Goal: Transaction & Acquisition: Purchase product/service

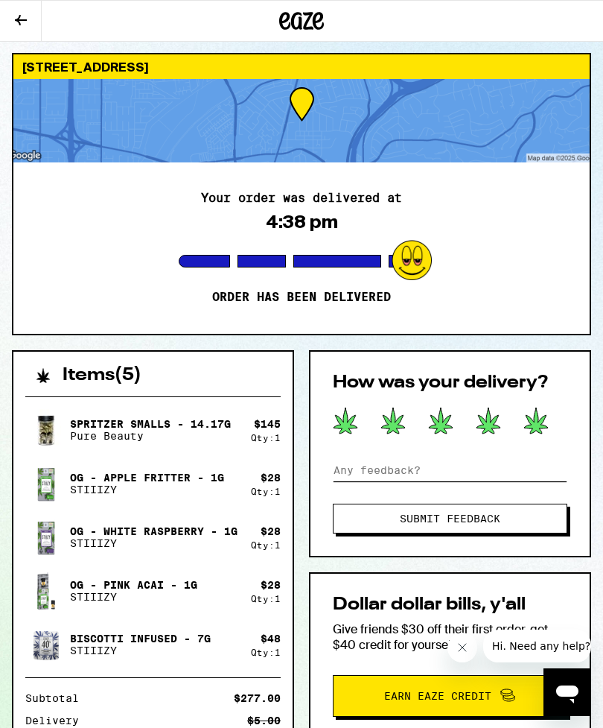
click at [342, 475] on input at bounding box center [450, 470] width 235 height 22
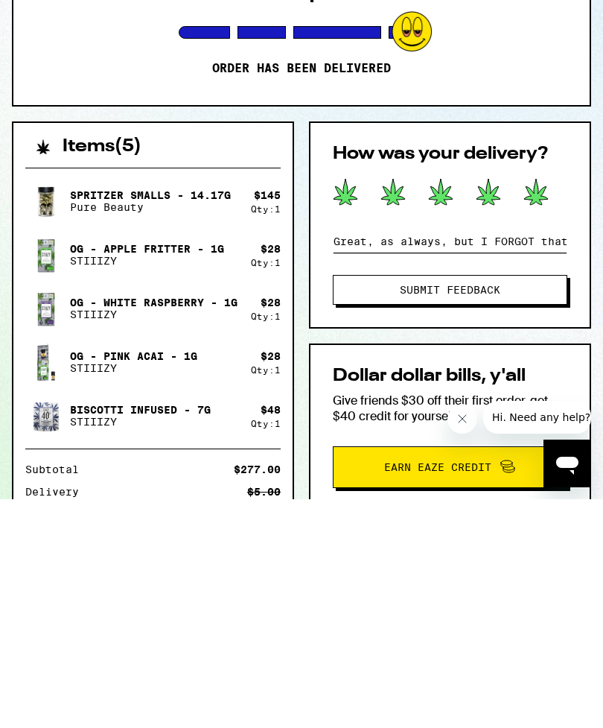
type input "Great, as always, but I FORGOT that I don’t have a Stiiizy battery!"
click at [469, 513] on span "Submit Feedback" at bounding box center [450, 518] width 101 height 10
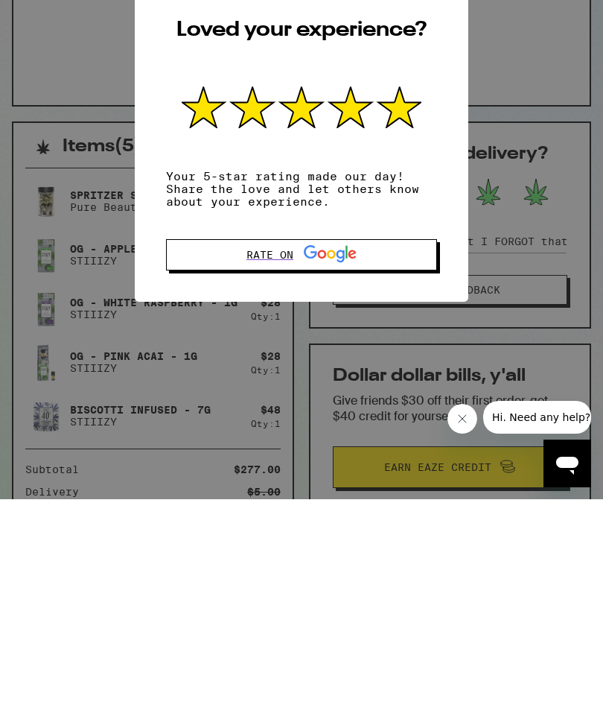
scroll to position [247, 0]
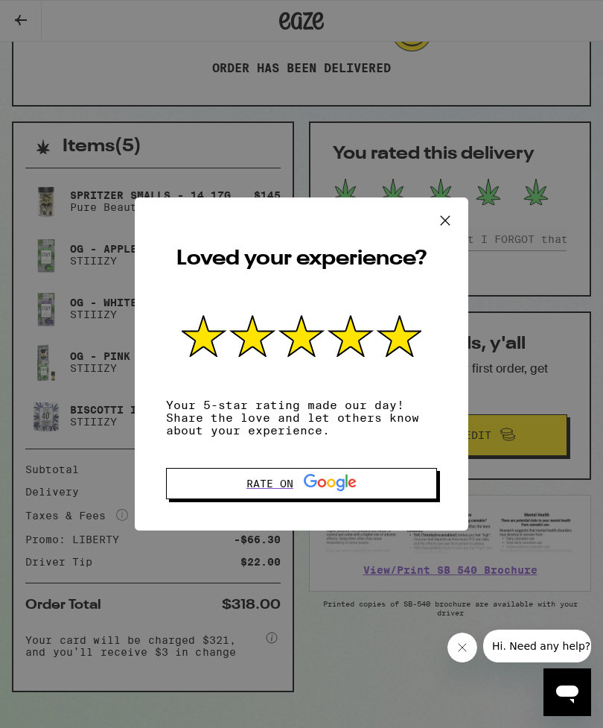
click at [441, 214] on icon at bounding box center [445, 220] width 22 height 22
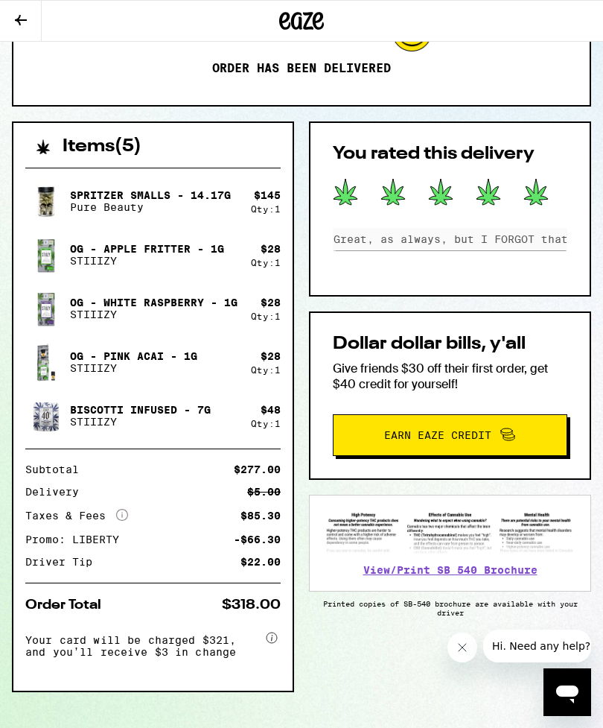
click at [27, 22] on icon at bounding box center [21, 20] width 18 height 18
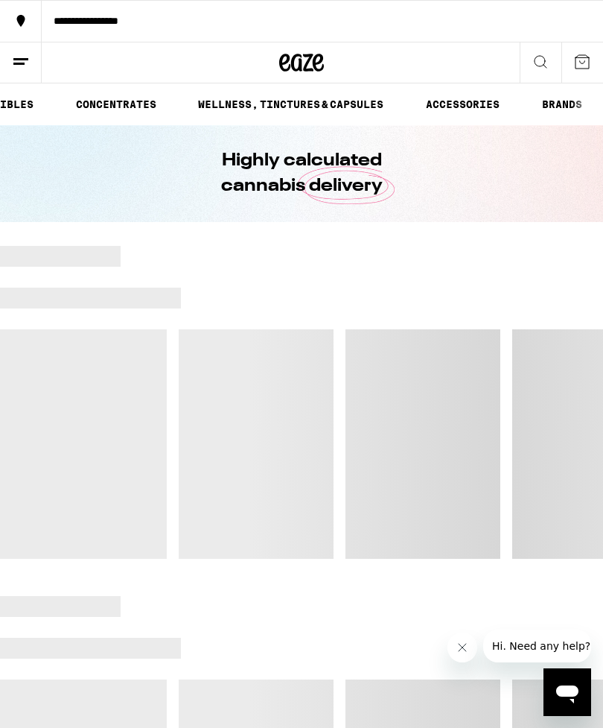
scroll to position [0, 390]
click at [463, 107] on link "ACCESSORIES" at bounding box center [463, 104] width 89 height 18
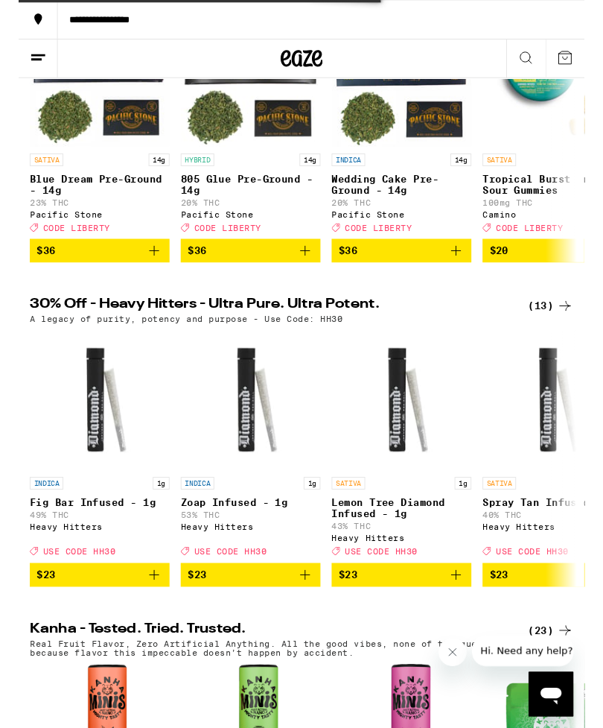
scroll to position [340, 0]
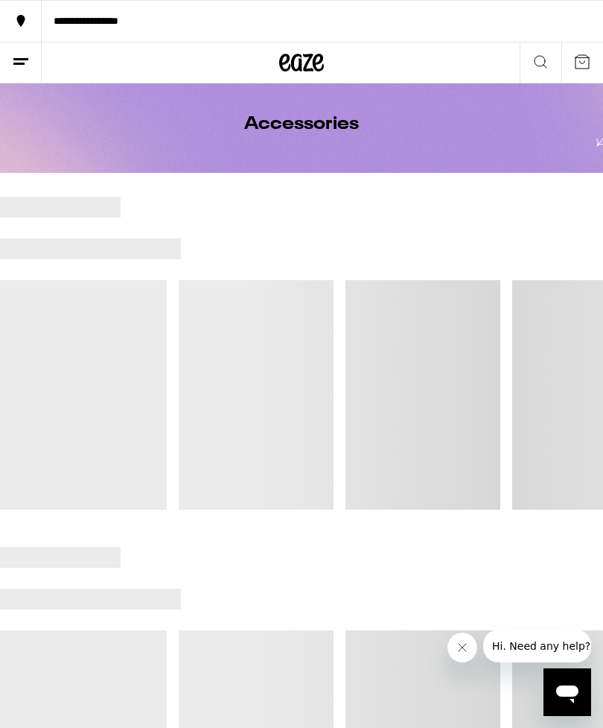
scroll to position [48, 0]
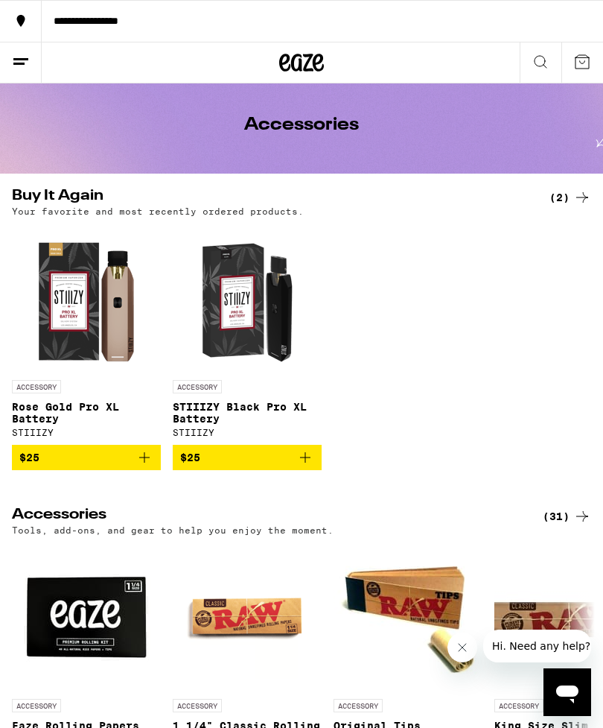
click at [141, 470] on button "$25" at bounding box center [86, 457] width 149 height 25
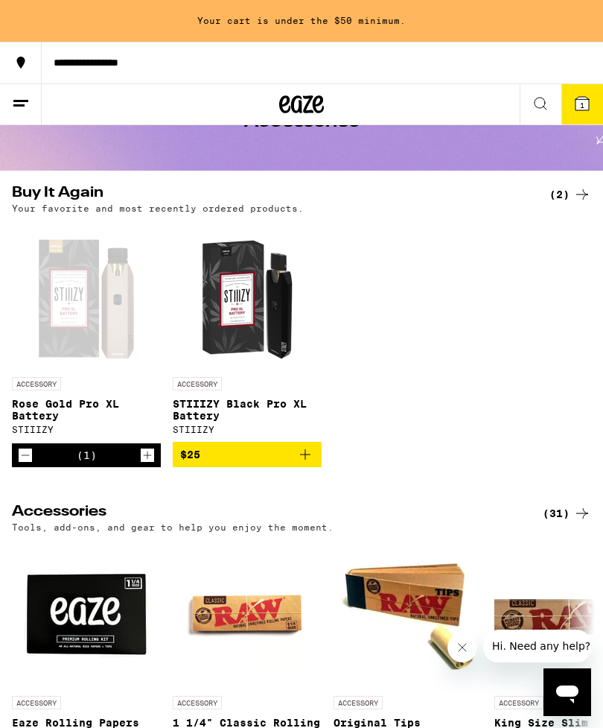
scroll to position [0, 0]
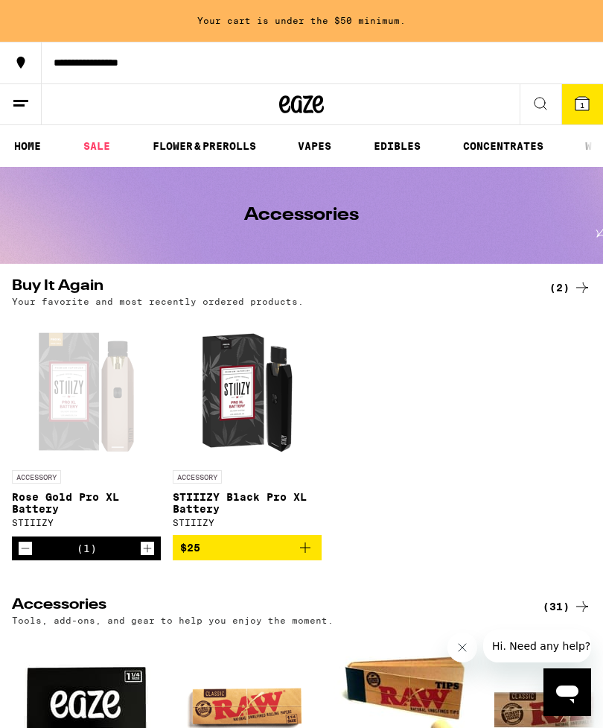
click at [321, 147] on link "VAPES" at bounding box center [315, 146] width 48 height 18
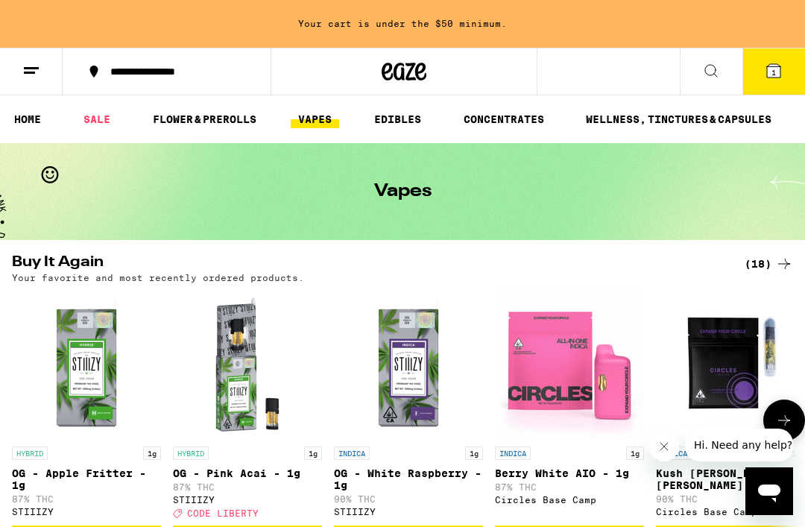
click at [539, 518] on div "INDICA 1g Berry White AIO - 1g 87% THC Circles Base Camp" at bounding box center [569, 482] width 149 height 72
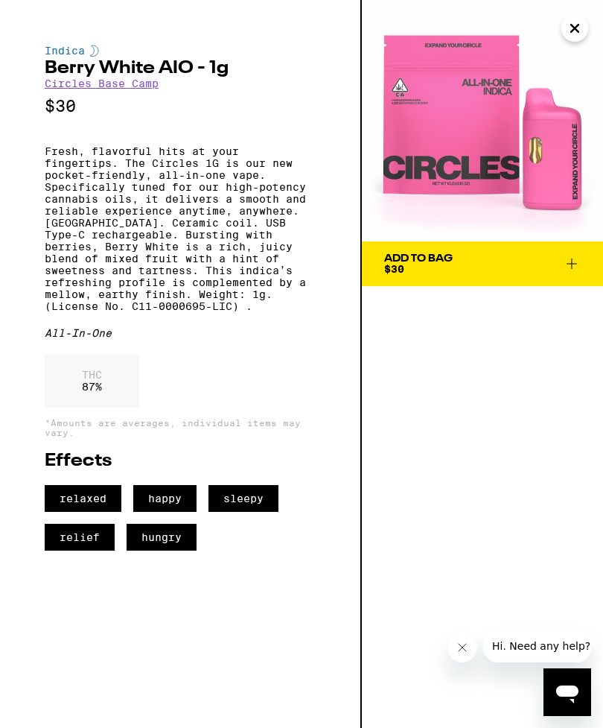
click at [454, 656] on button "Close message from company" at bounding box center [463, 648] width 30 height 30
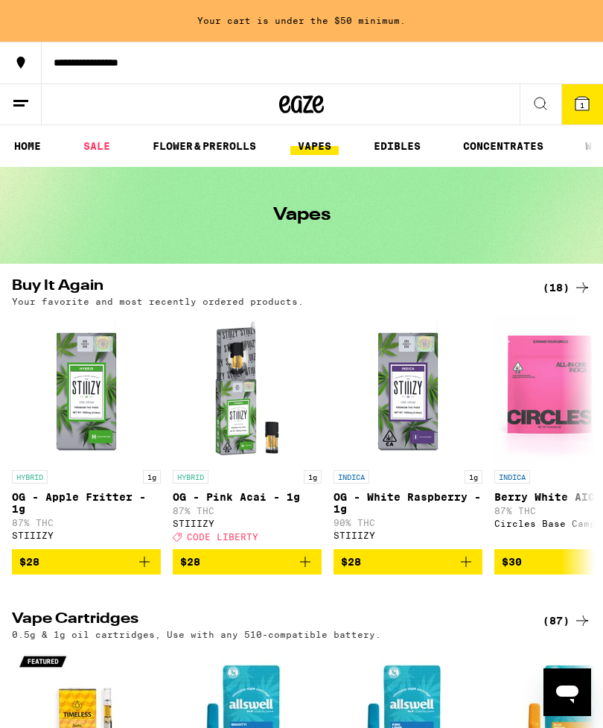
click at [110, 146] on link "SALE" at bounding box center [97, 146] width 42 height 18
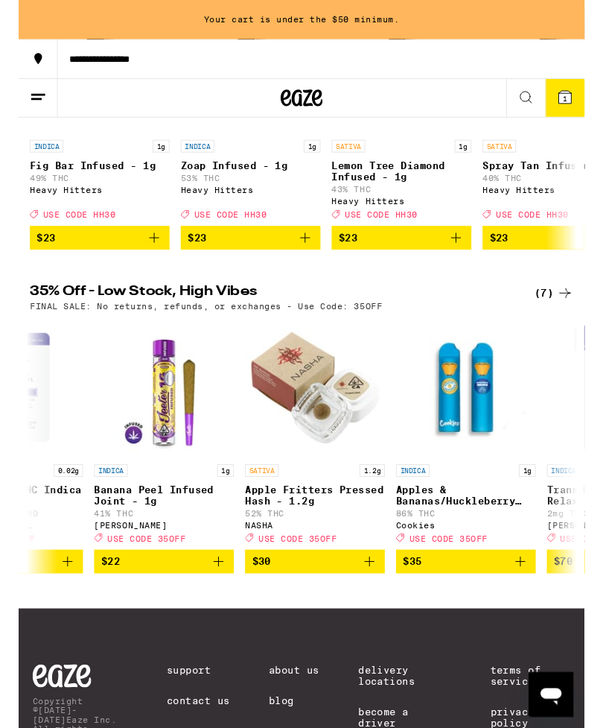
scroll to position [0, 251]
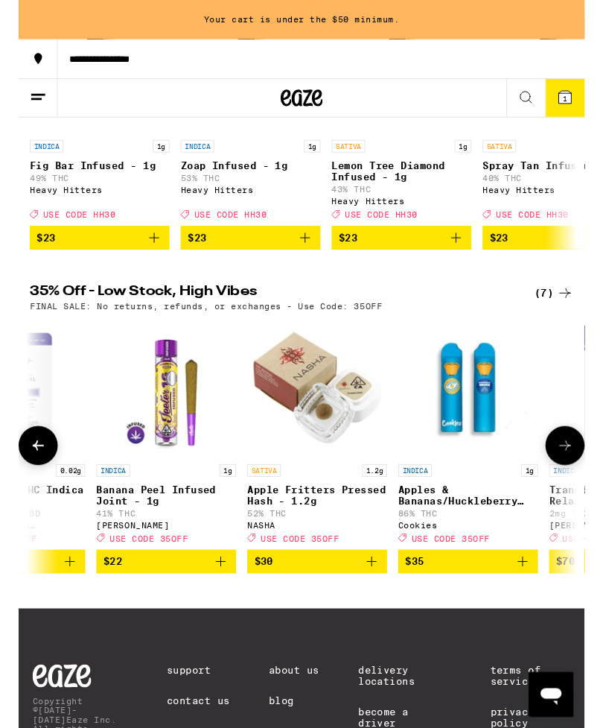
click at [289, 539] on p "Apple Fritters Pressed Hash - 1.2g" at bounding box center [318, 528] width 149 height 24
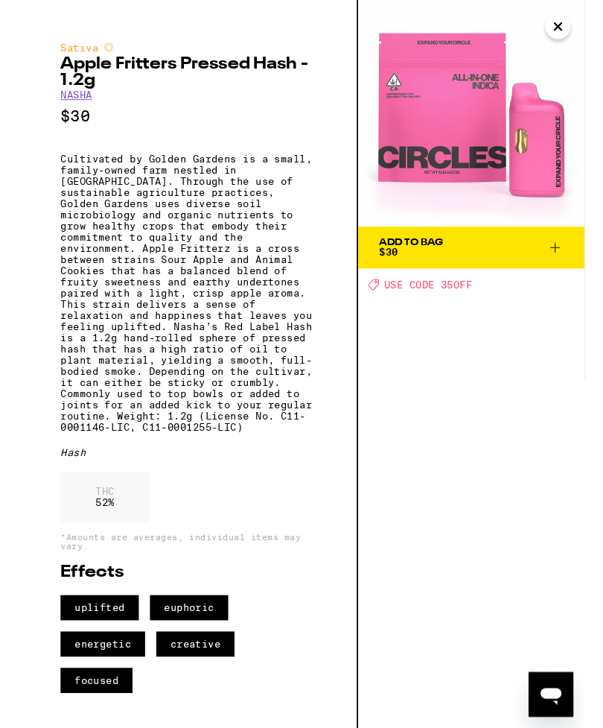
click at [583, 19] on icon "Close" at bounding box center [575, 28] width 18 height 22
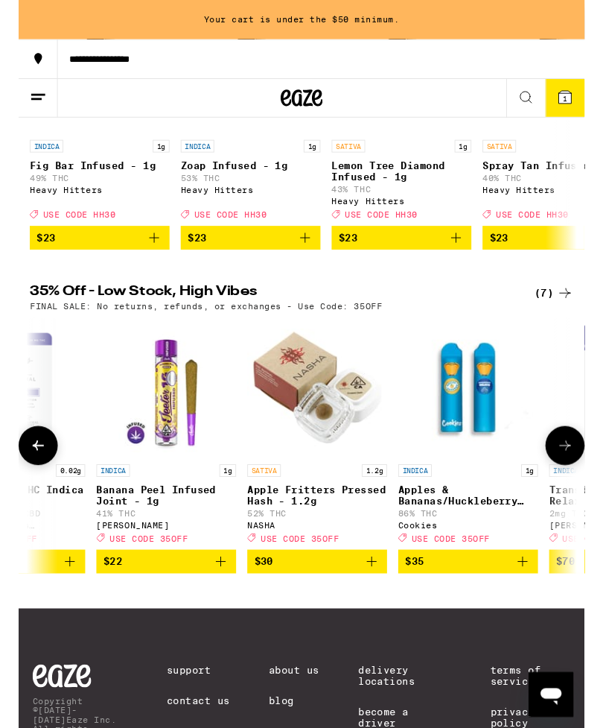
click at [314, 480] on img "Open page for Apple Fritters Pressed Hash - 1.2g from NASHA" at bounding box center [318, 412] width 149 height 149
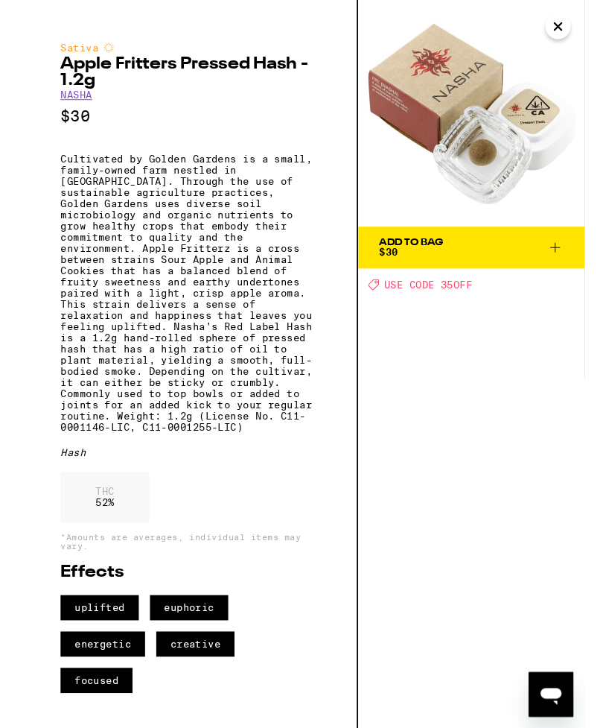
click at [578, 19] on icon "Close" at bounding box center [575, 28] width 18 height 22
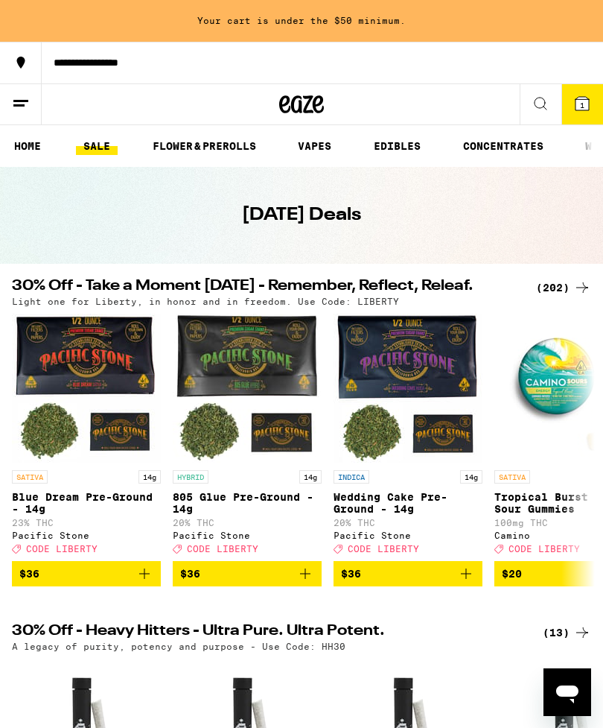
click at [114, 148] on link "SALE" at bounding box center [97, 146] width 42 height 18
click at [550, 287] on div "(202)" at bounding box center [563, 288] width 55 height 18
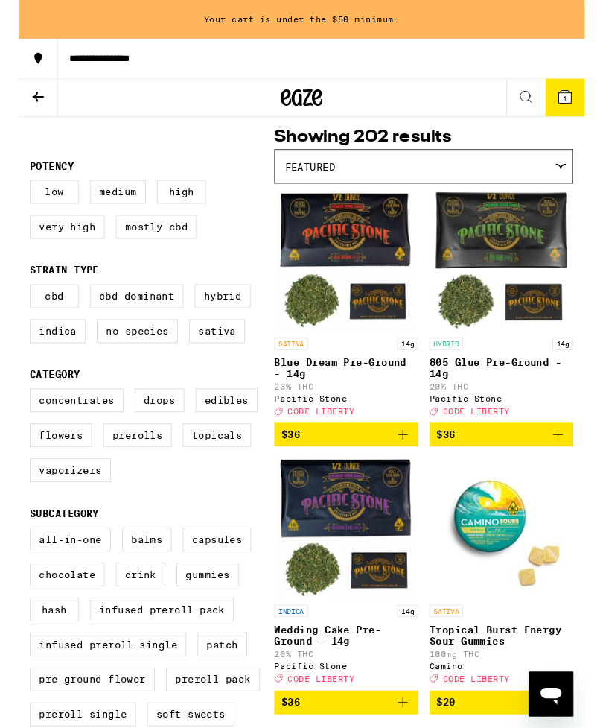
scroll to position [115, 0]
click at [66, 513] on label "Vaporizers" at bounding box center [55, 500] width 86 height 25
click at [16, 416] on input "Vaporizers" at bounding box center [15, 416] width 1 height 1
checkbox input "true"
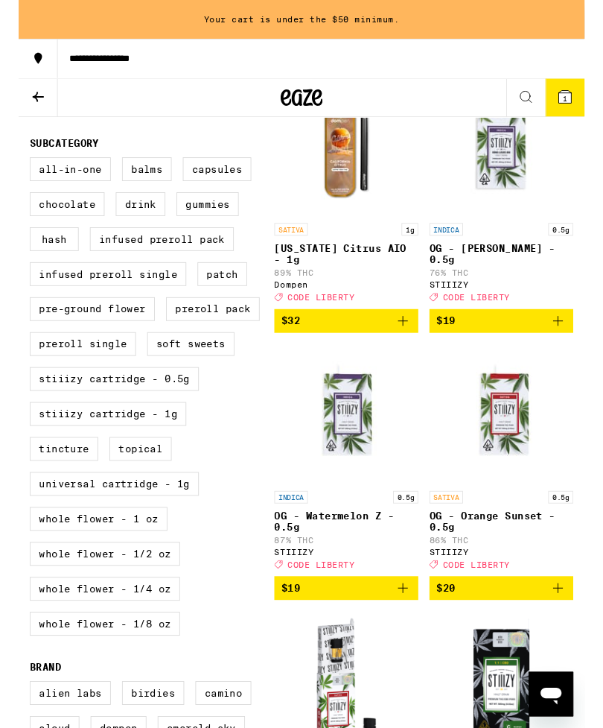
scroll to position [510, 0]
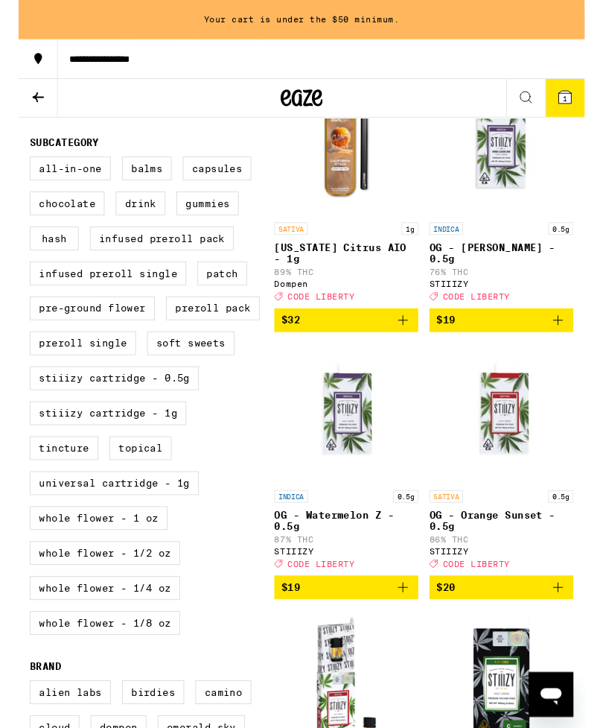
click at [55, 192] on label "All-In-One" at bounding box center [55, 179] width 86 height 25
click at [16, 170] on input "All-In-One" at bounding box center [15, 169] width 1 height 1
checkbox input "true"
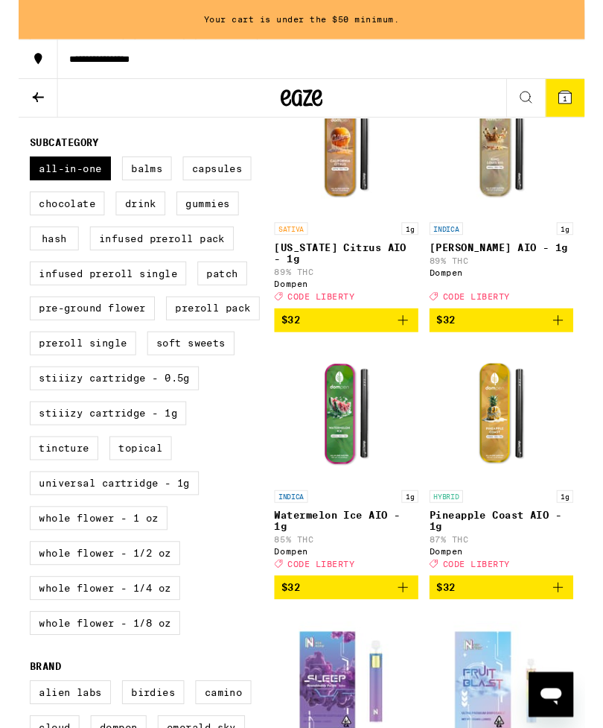
click at [55, 527] on label "Universal Cartridge - 1g" at bounding box center [102, 514] width 180 height 25
click at [16, 170] on input "Universal Cartridge - 1g" at bounding box center [15, 169] width 1 height 1
checkbox input "true"
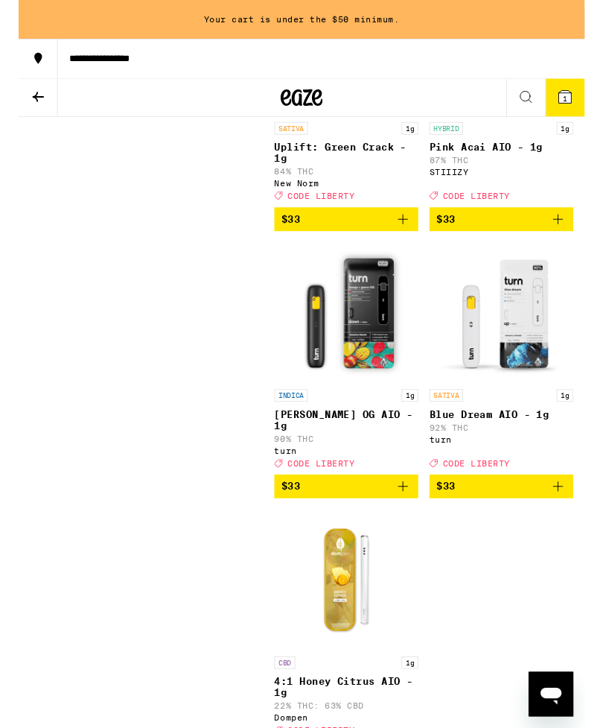
scroll to position [2030, 0]
click at [580, 242] on icon "Add to bag" at bounding box center [575, 233] width 18 height 18
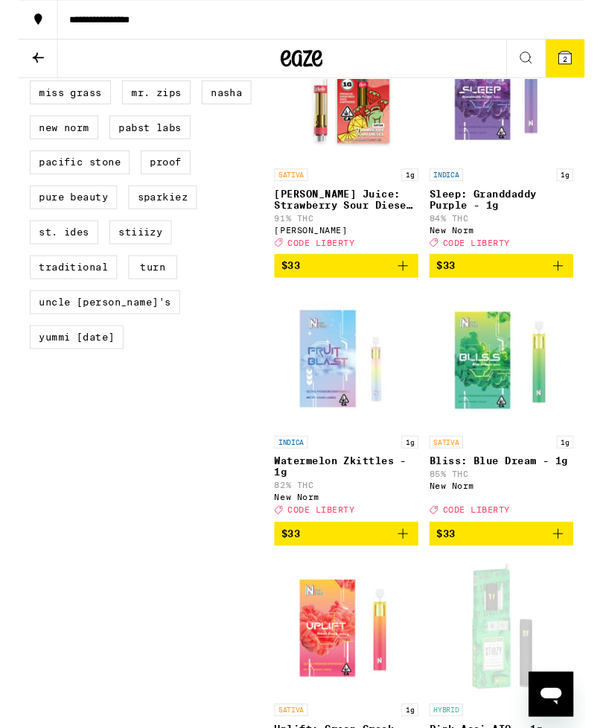
scroll to position [1370, 0]
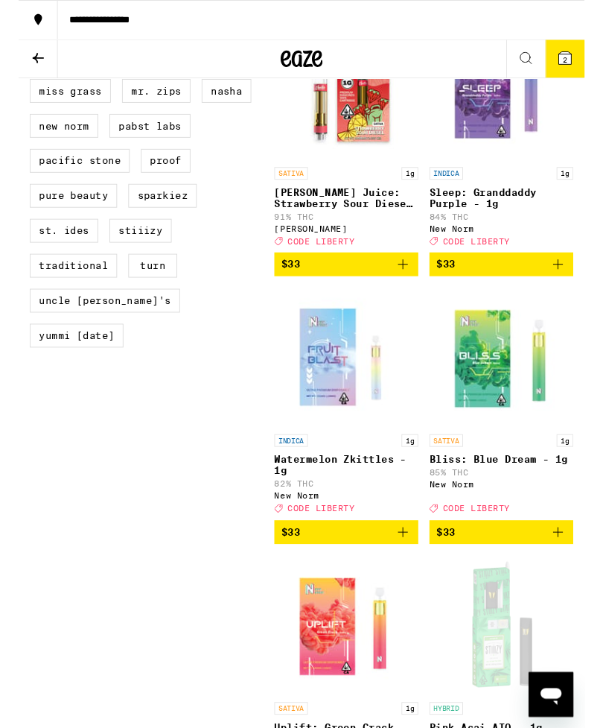
click at [317, 455] on img "Open page for Watermelon Zkittles - 1g from New Norm" at bounding box center [349, 380] width 149 height 149
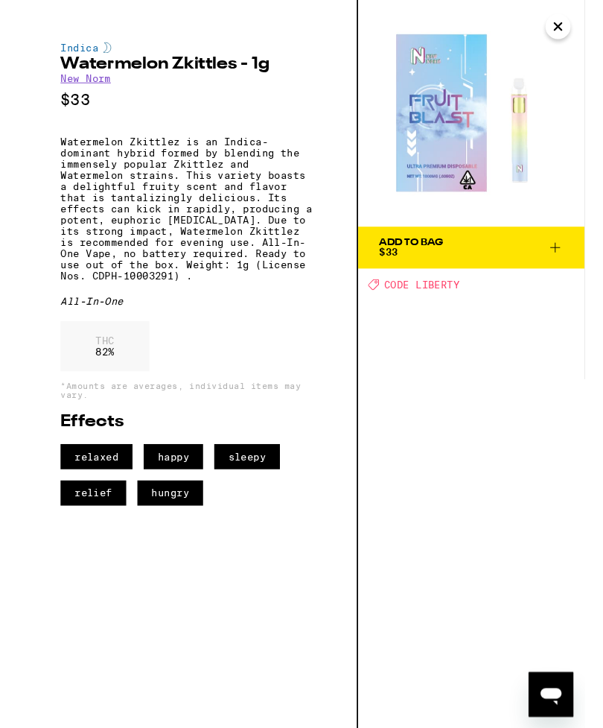
click at [564, 265] on icon at bounding box center [572, 264] width 18 height 18
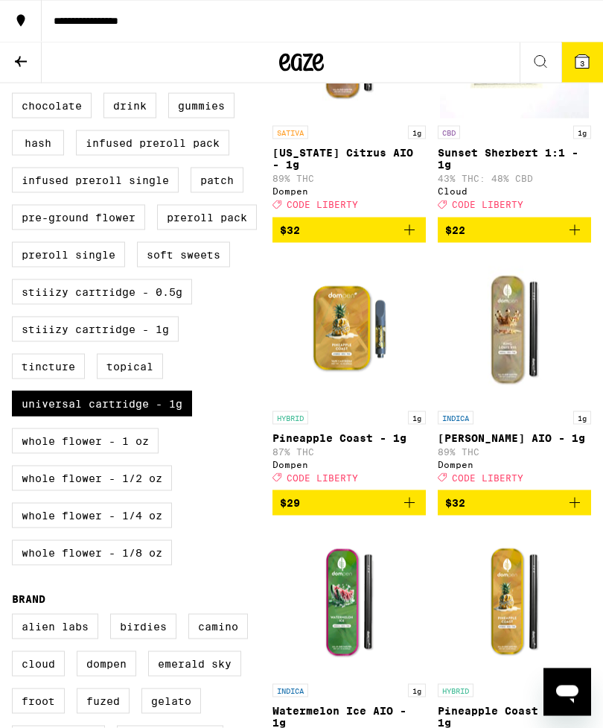
scroll to position [580, 0]
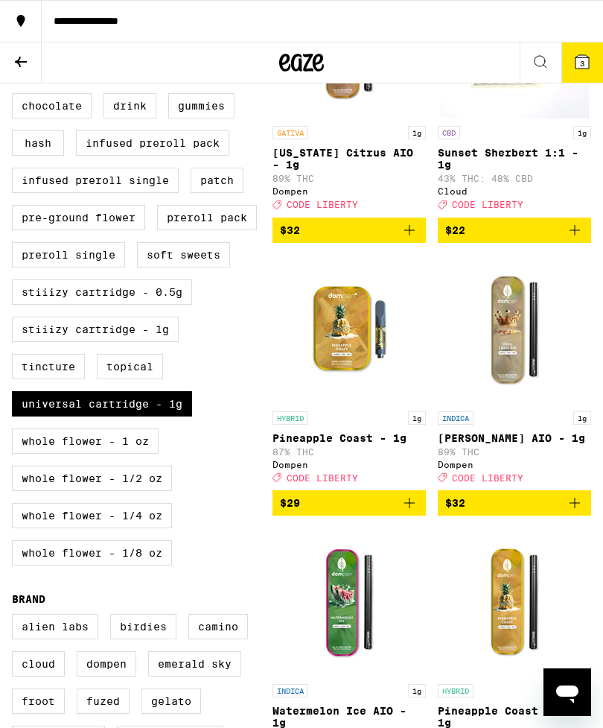
click at [75, 80] on div "**********" at bounding box center [100, 63] width 201 height 42
click at [54, 81] on label "All-In-One" at bounding box center [55, 68] width 86 height 25
click at [16, 59] on input "All-In-One" at bounding box center [15, 58] width 1 height 1
checkbox input "false"
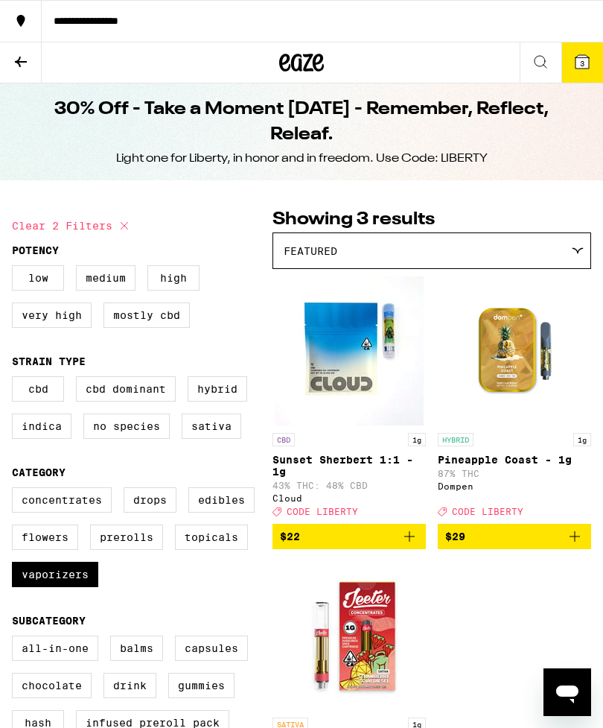
click at [597, 62] on button "3" at bounding box center [583, 62] width 42 height 40
click at [574, 542] on icon "Add to bag" at bounding box center [575, 536] width 10 height 10
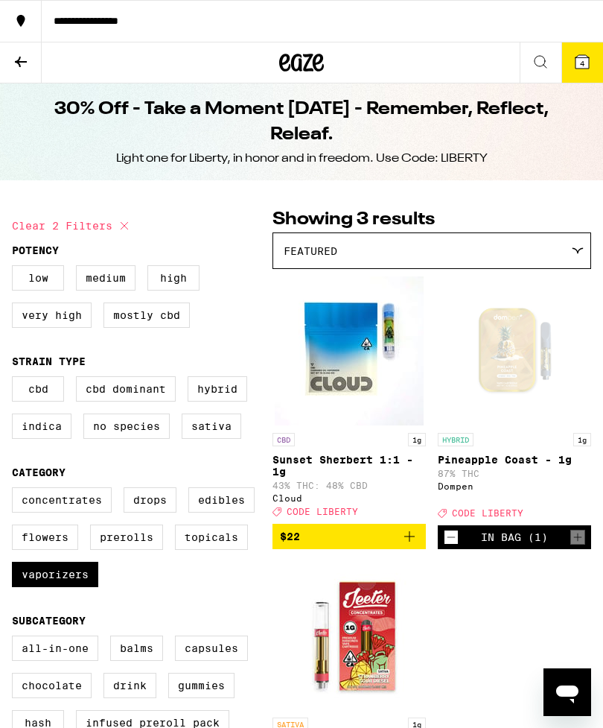
click at [592, 61] on button "4" at bounding box center [583, 62] width 42 height 40
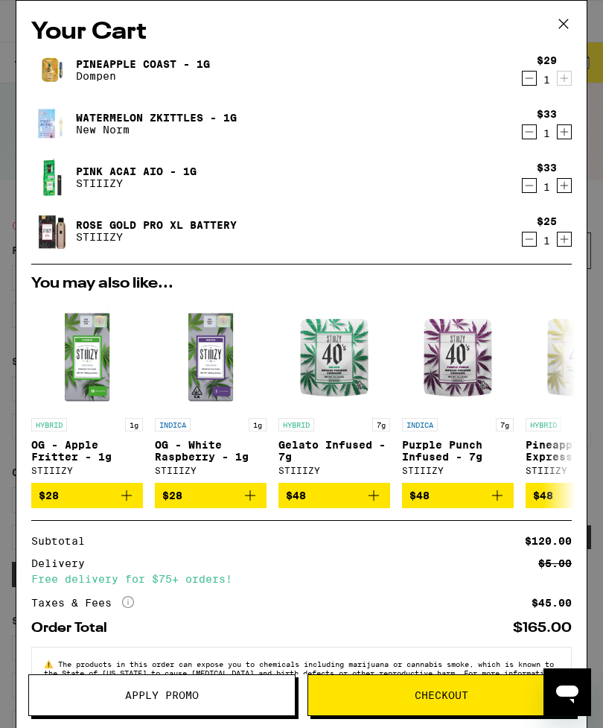
click at [158, 700] on span "Apply Promo" at bounding box center [162, 695] width 74 height 10
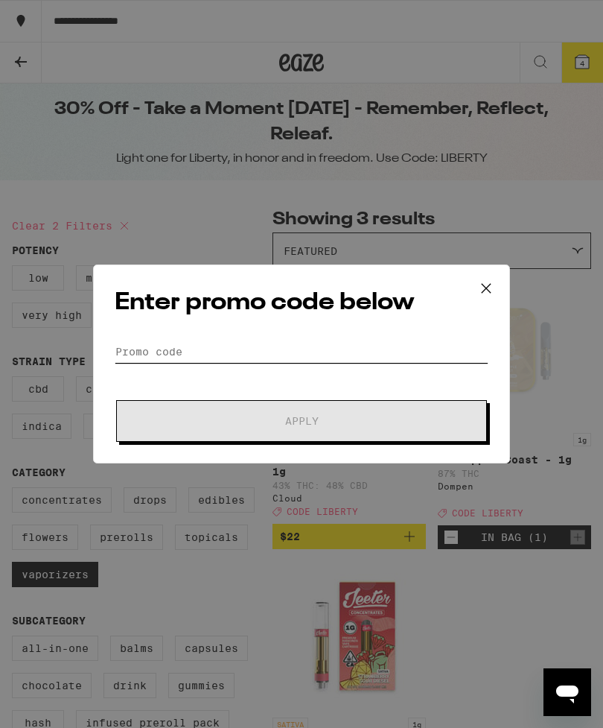
click at [142, 345] on input "Promo Code" at bounding box center [302, 351] width 374 height 22
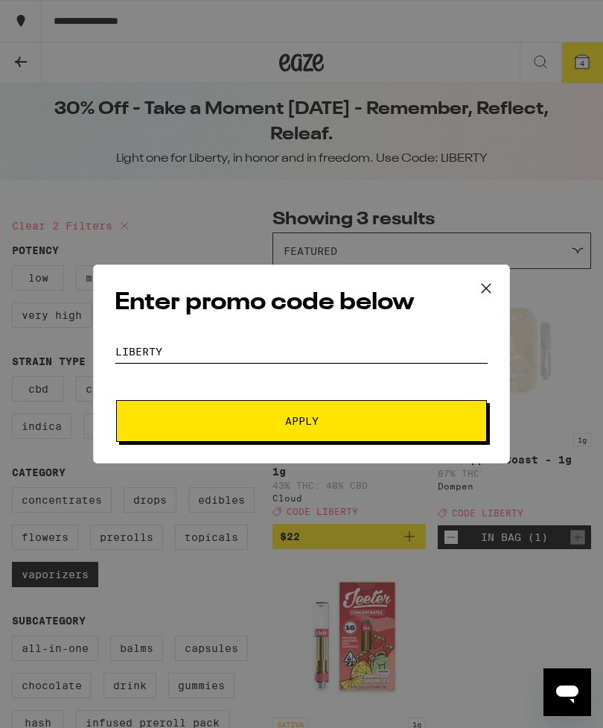
type input "Liberty"
click at [224, 426] on span "Apply" at bounding box center [302, 421] width 268 height 10
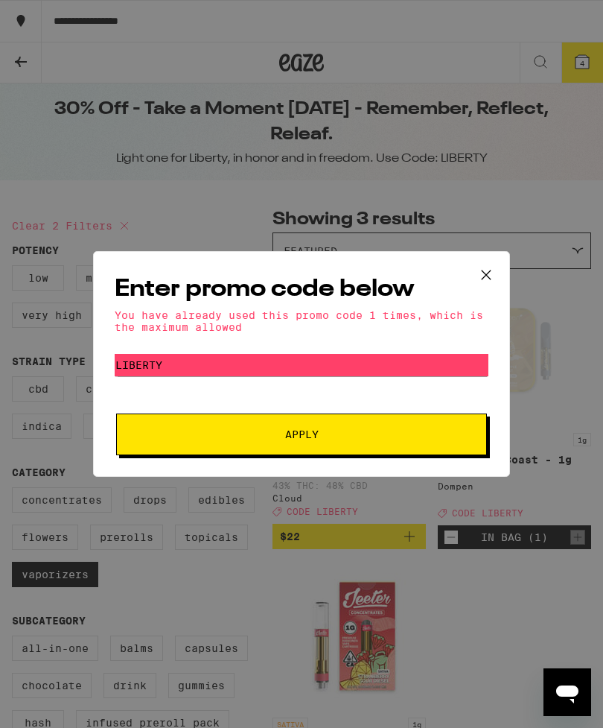
click at [478, 258] on button at bounding box center [486, 276] width 46 height 48
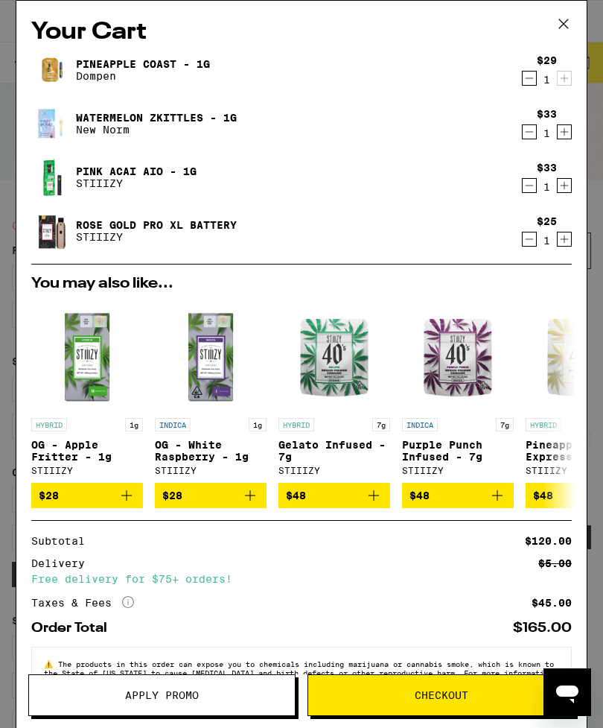
click at [72, 504] on span "$28" at bounding box center [87, 496] width 97 height 18
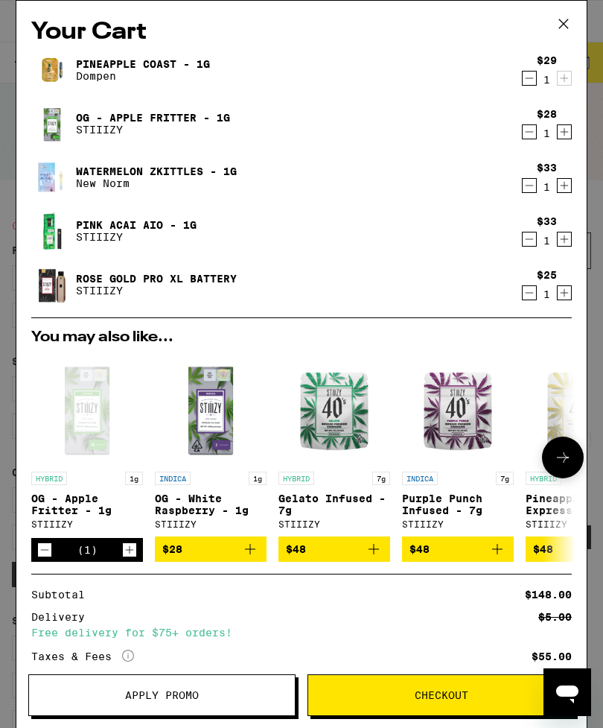
click at [530, 244] on icon "Decrement" at bounding box center [529, 239] width 13 height 18
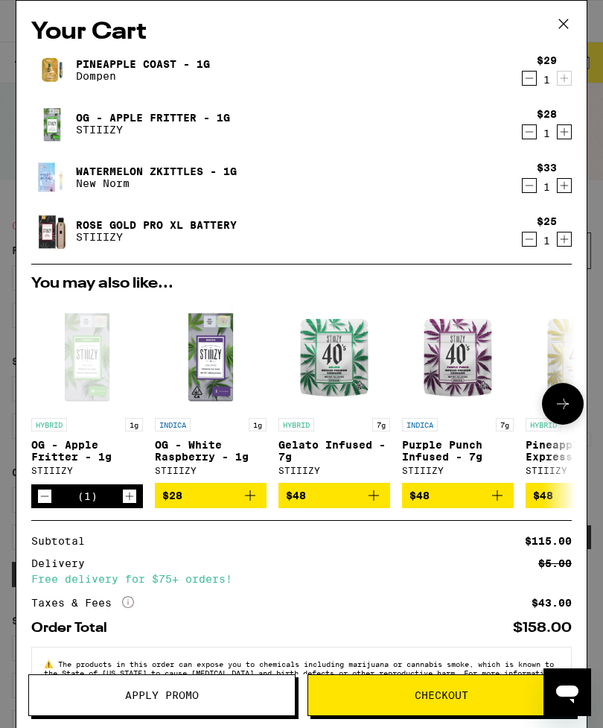
click at [525, 188] on icon "Decrement" at bounding box center [529, 186] width 13 height 18
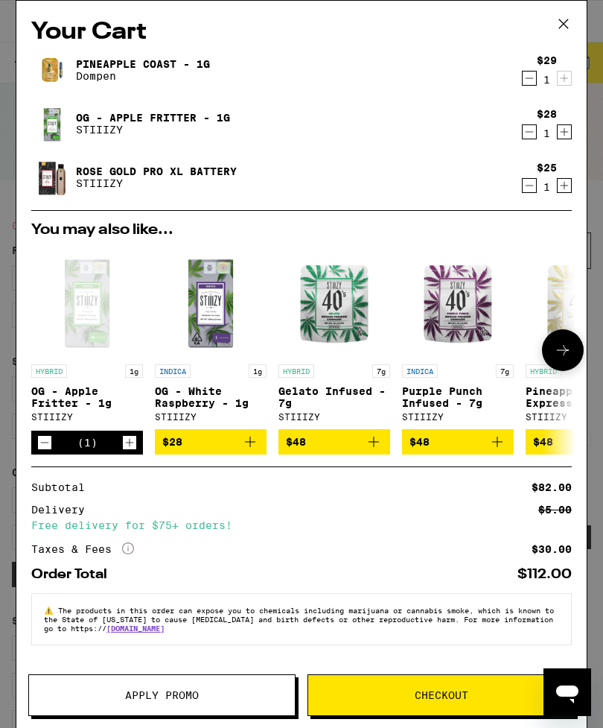
click at [433, 694] on span "Checkout" at bounding box center [442, 695] width 54 height 10
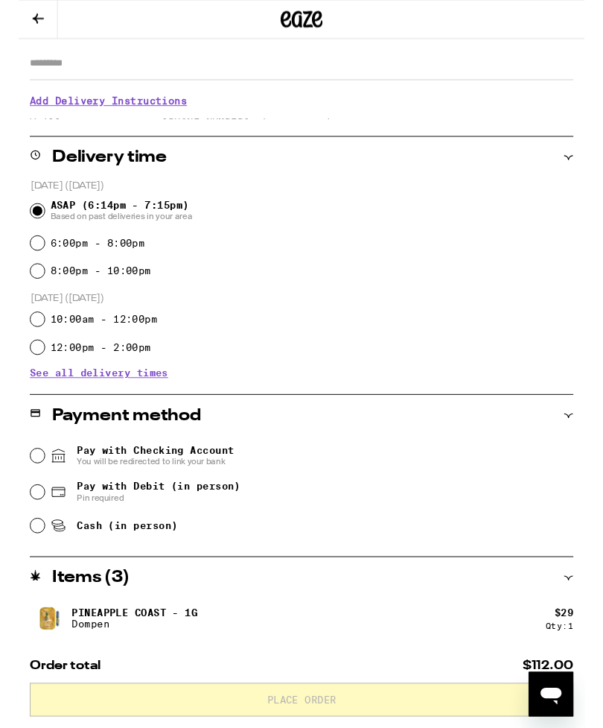
scroll to position [256, 0]
click at [26, 565] on input "Cash (in person)" at bounding box center [20, 560] width 15 height 15
radio input "true"
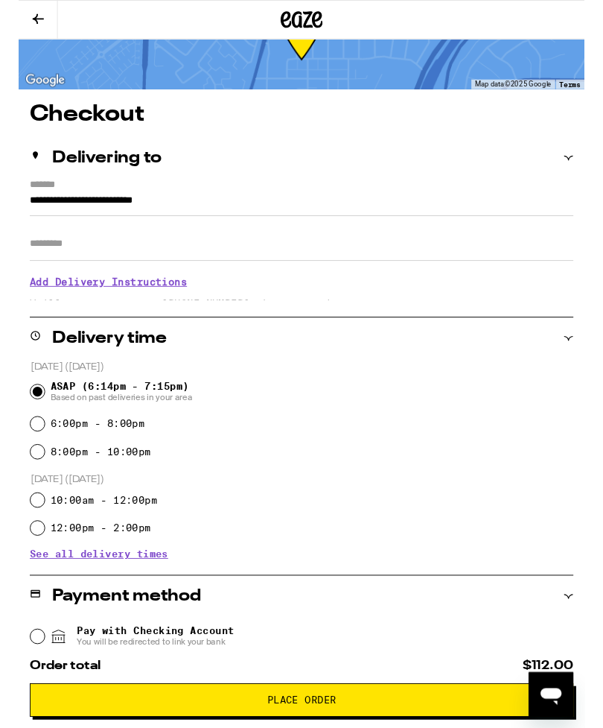
scroll to position [59, 0]
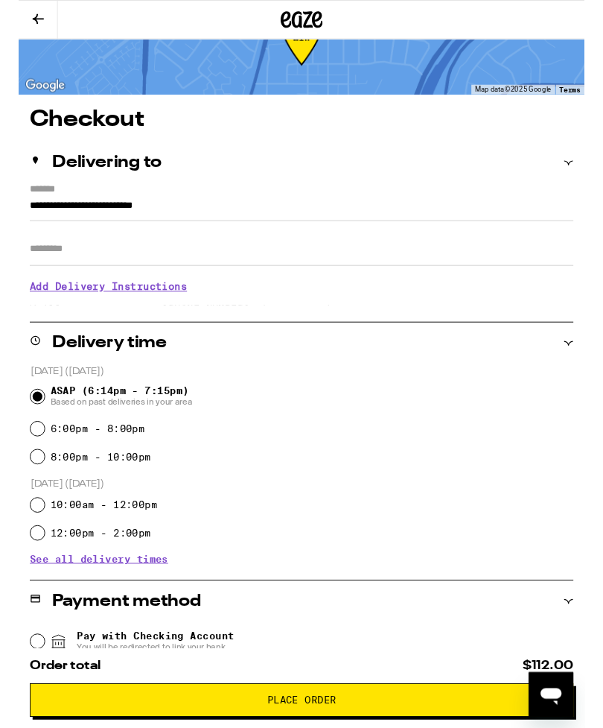
click at [59, 314] on h3 "Add Delivery Instructions" at bounding box center [302, 305] width 580 height 34
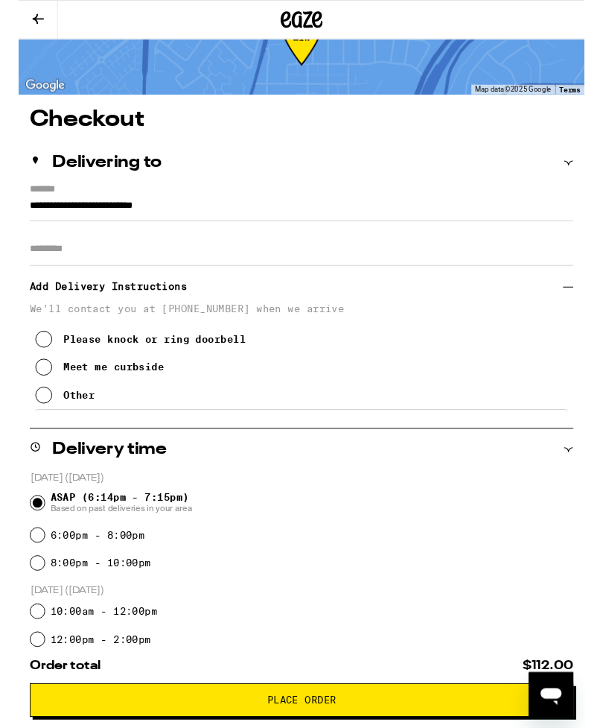
click at [43, 364] on button "Please knock or ring doorbell" at bounding box center [130, 361] width 224 height 30
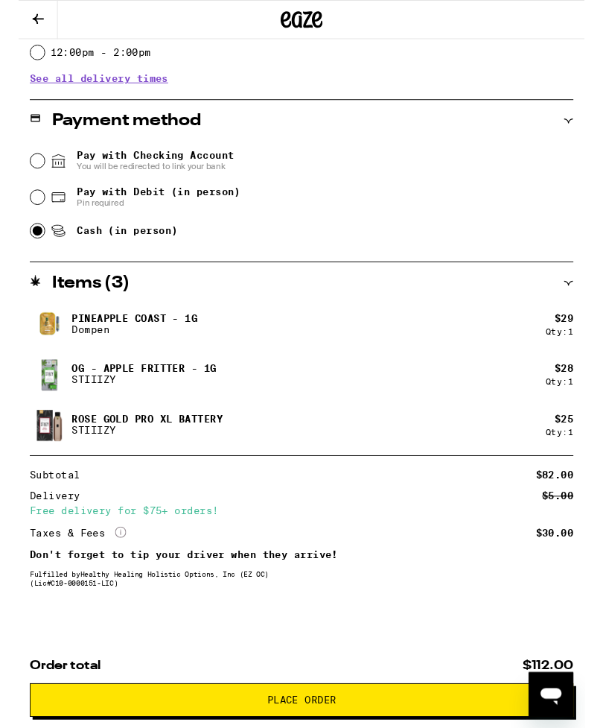
scroll to position [702, 0]
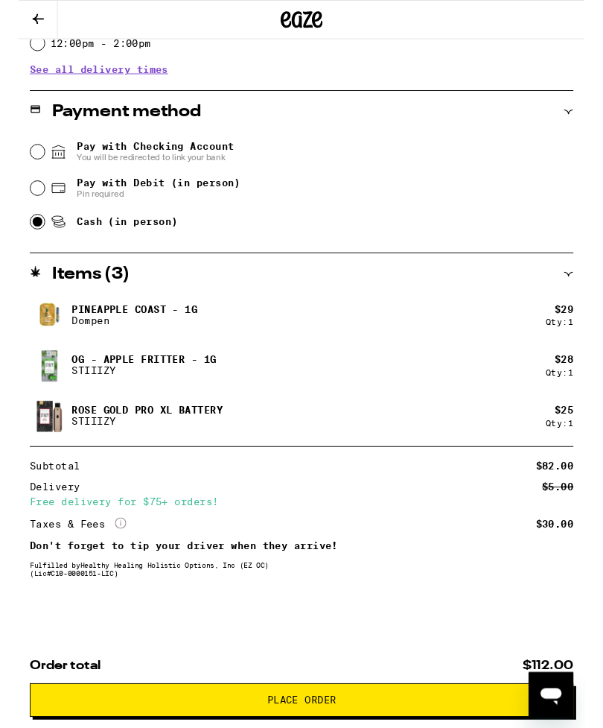
click at [52, 372] on img at bounding box center [33, 389] width 42 height 42
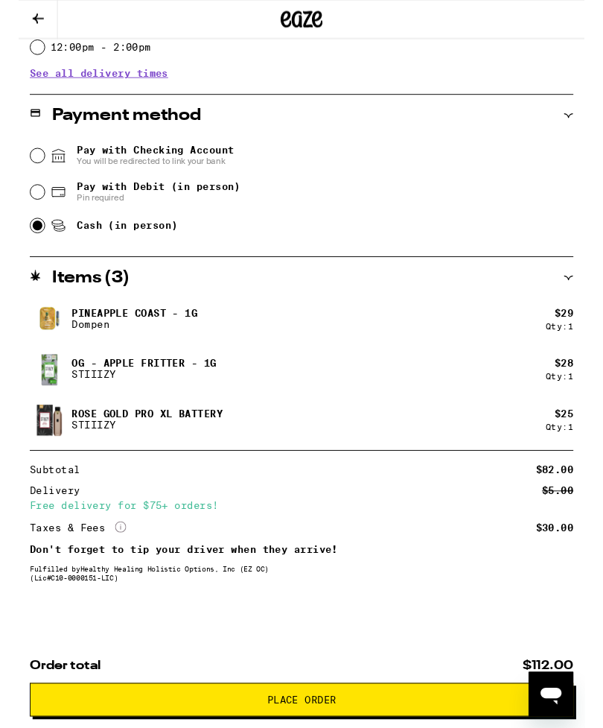
scroll to position [694, 0]
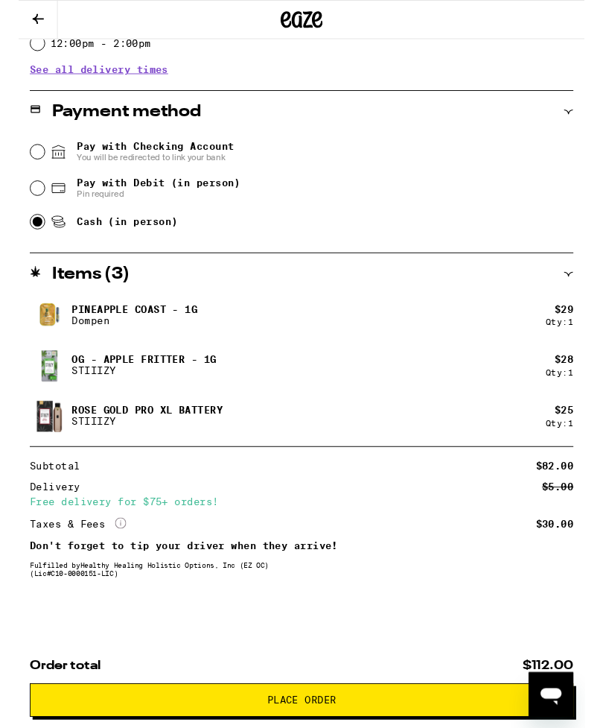
click at [21, 16] on icon at bounding box center [21, 20] width 18 height 18
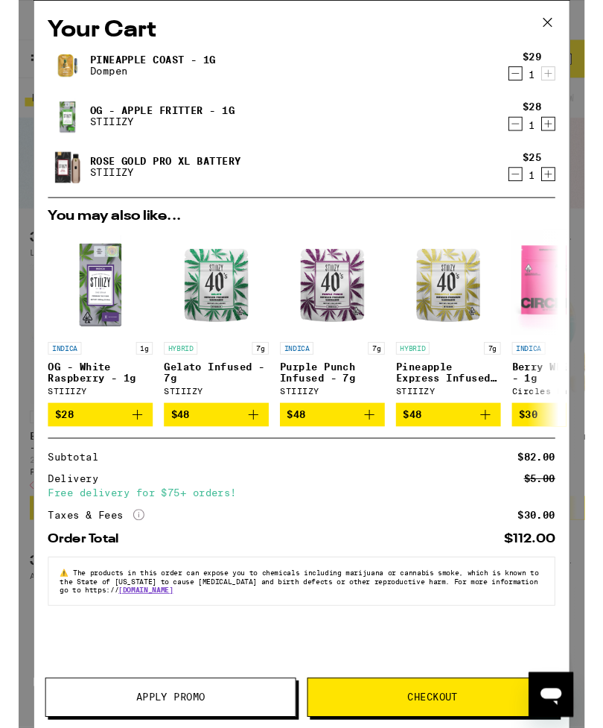
click at [84, 121] on link "OG - Apple Fritter - 1g" at bounding box center [153, 118] width 154 height 12
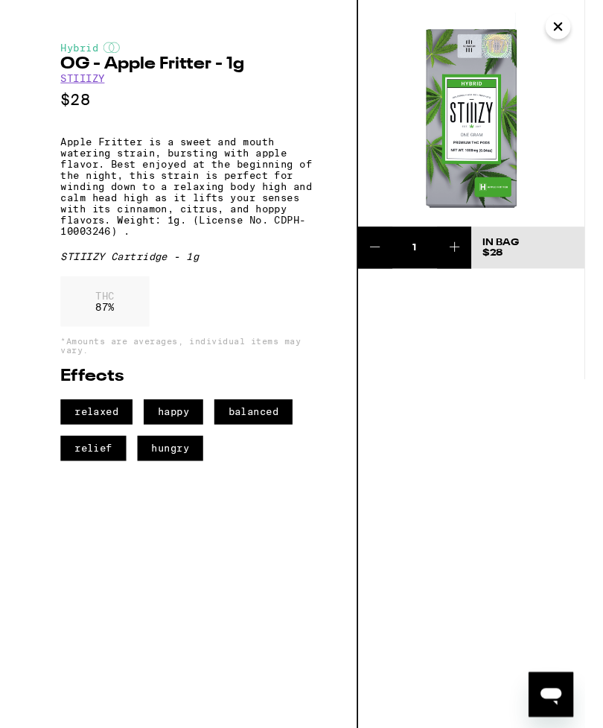
click at [581, 40] on button "Close" at bounding box center [575, 28] width 27 height 27
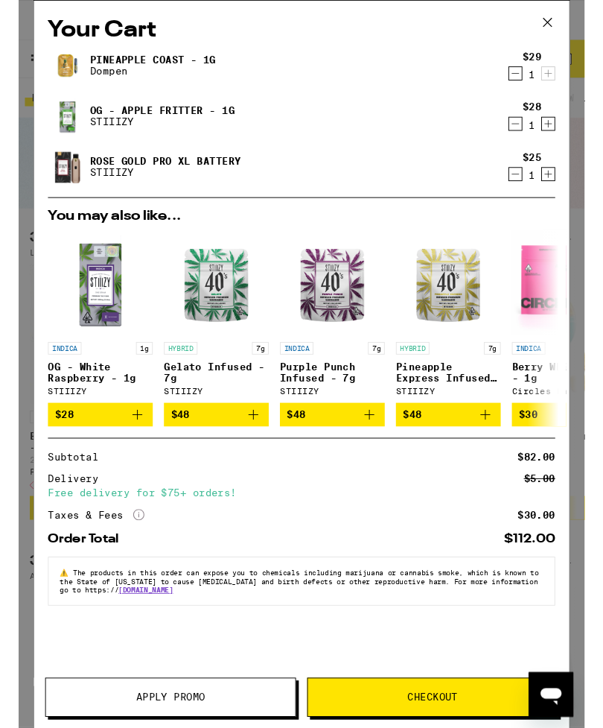
click at [534, 134] on icon "Decrement" at bounding box center [529, 132] width 13 height 18
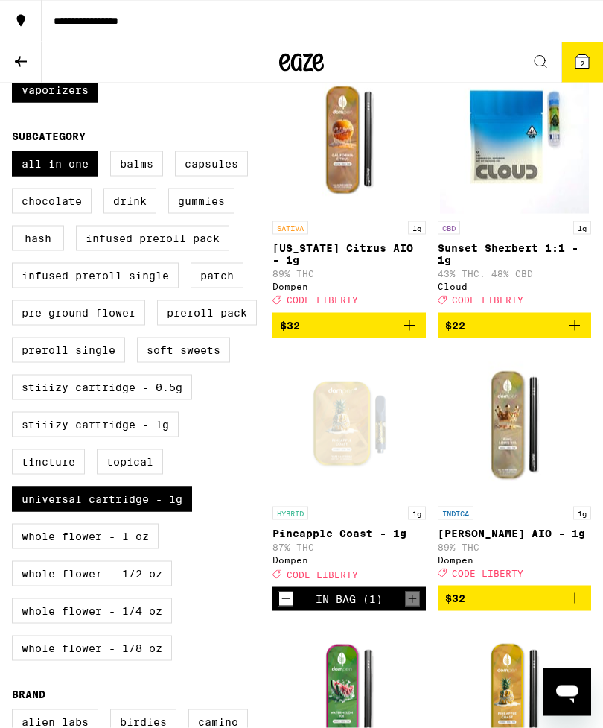
scroll to position [485, 0]
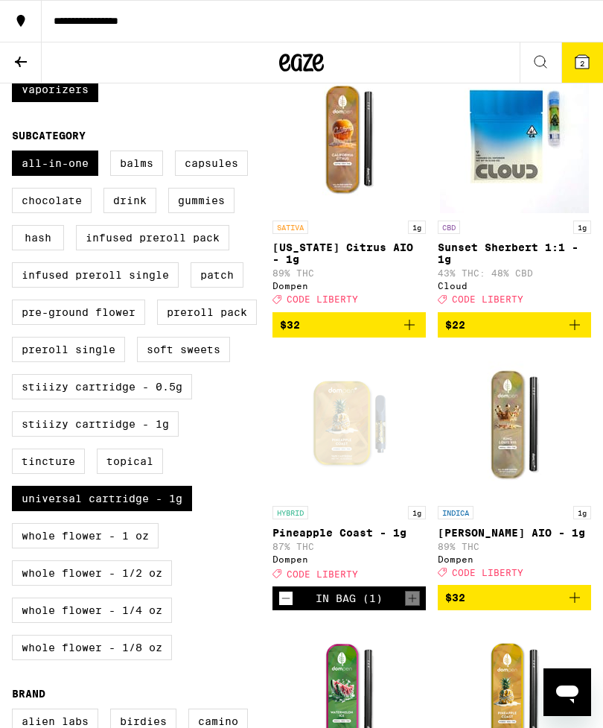
click at [74, 176] on label "All-In-One" at bounding box center [55, 162] width 86 height 25
click at [16, 153] on input "All-In-One" at bounding box center [15, 153] width 1 height 1
checkbox input "false"
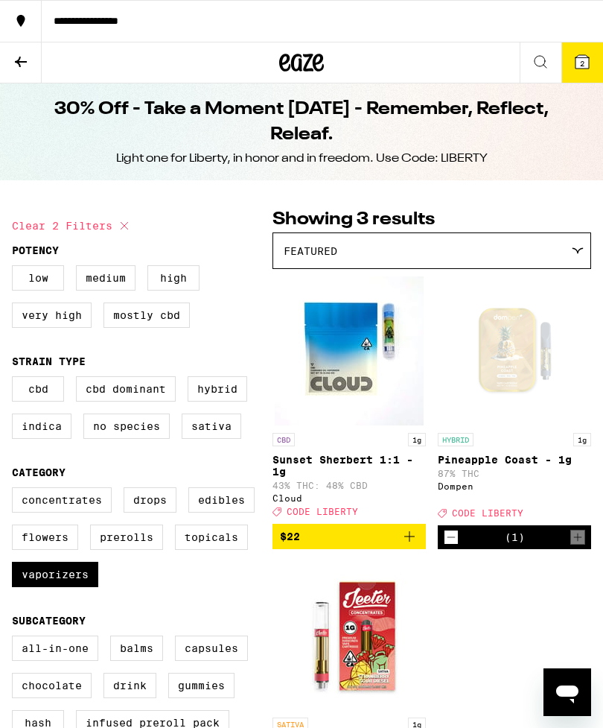
click at [128, 237] on button "Clear 2 filters" at bounding box center [72, 225] width 121 height 37
checkbox input "false"
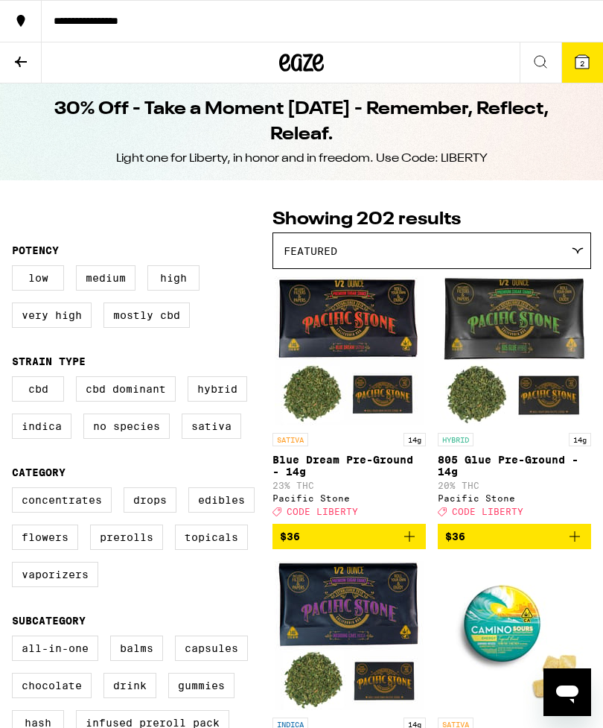
click at [37, 57] on button at bounding box center [21, 62] width 42 height 41
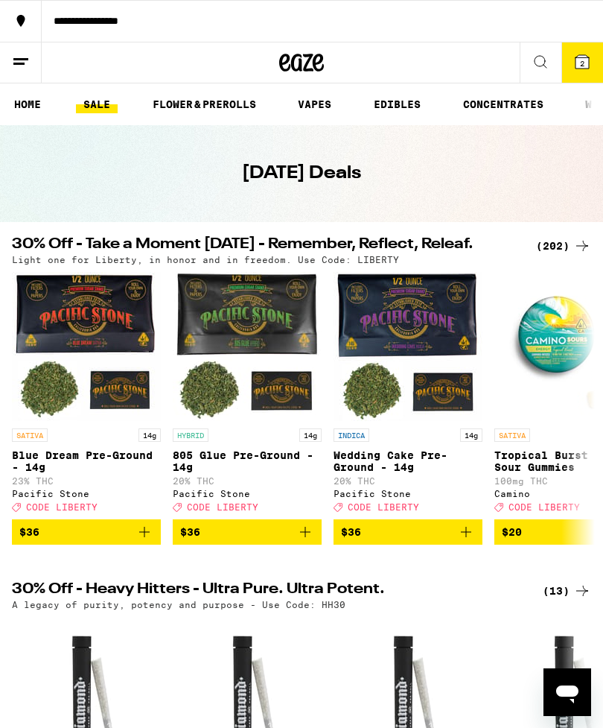
click at [325, 107] on link "VAPES" at bounding box center [315, 104] width 48 height 18
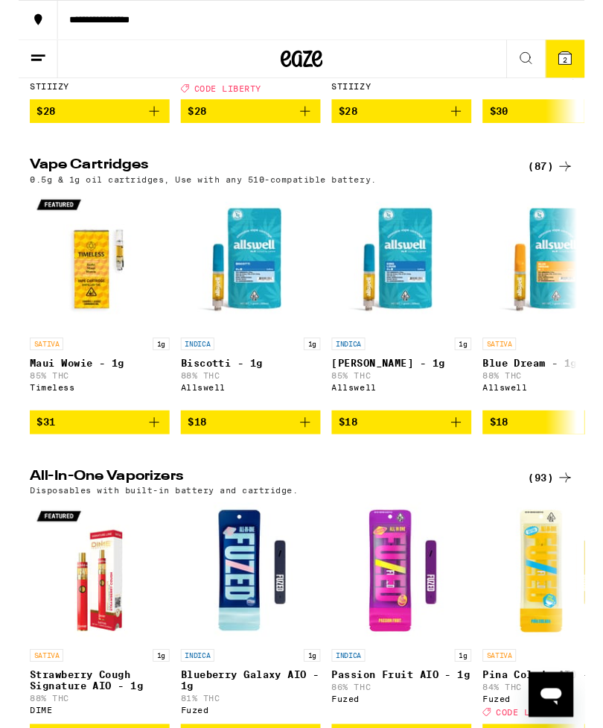
scroll to position [408, 0]
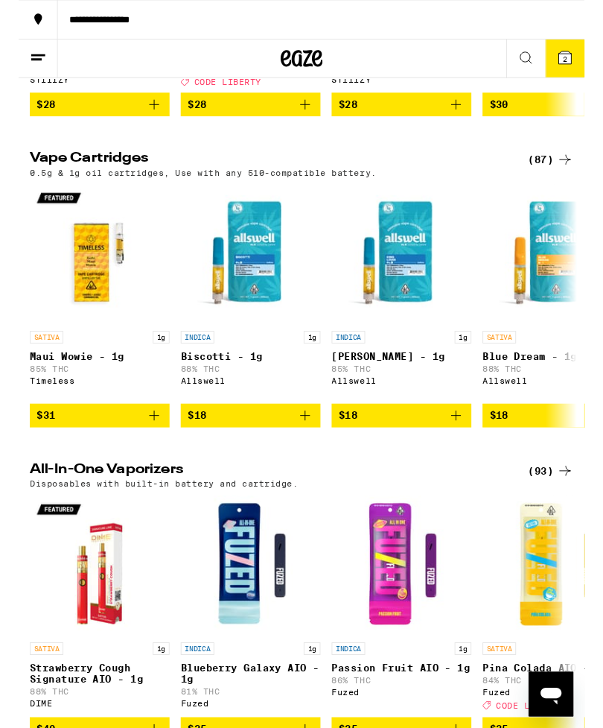
click at [565, 180] on div "(87)" at bounding box center [567, 171] width 48 height 18
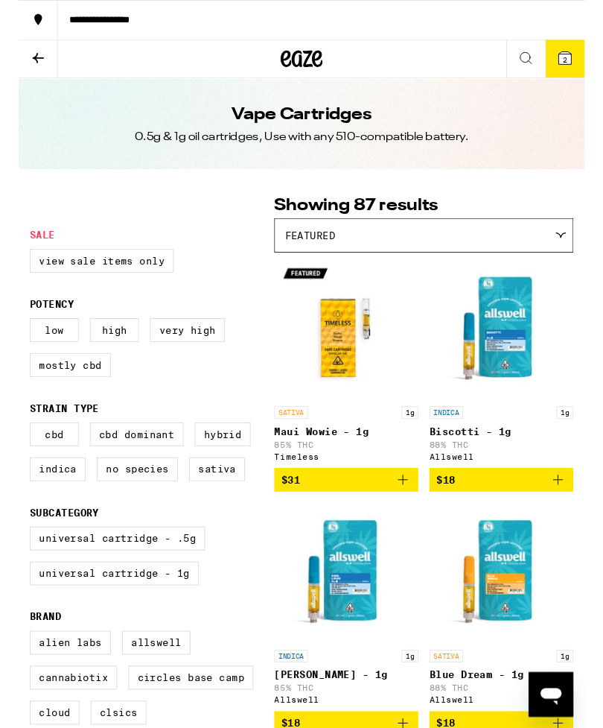
click at [192, 363] on label "Very High" at bounding box center [180, 351] width 80 height 25
click at [16, 342] on input "Very High" at bounding box center [15, 341] width 1 height 1
checkbox input "true"
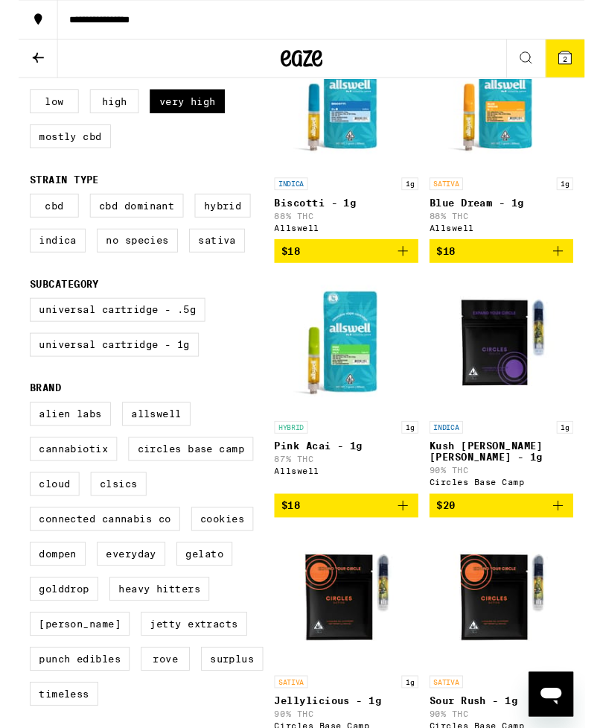
scroll to position [244, 0]
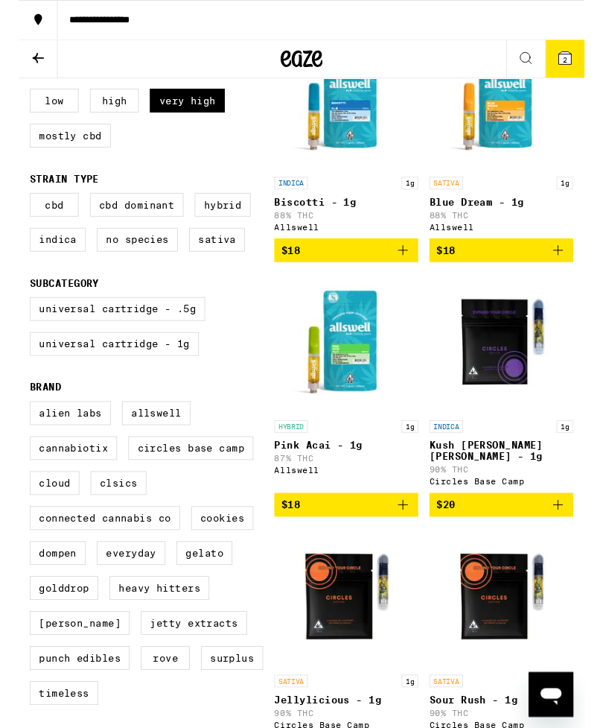
click at [82, 379] on label "Universal Cartridge - 1g" at bounding box center [102, 366] width 180 height 25
click at [16, 320] on input "Universal Cartridge - 1g" at bounding box center [15, 319] width 1 height 1
checkbox input "true"
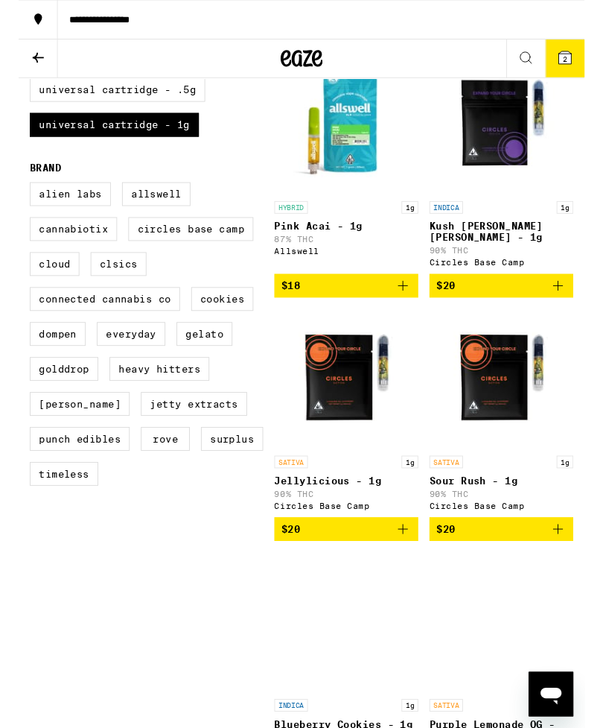
scroll to position [478, 0]
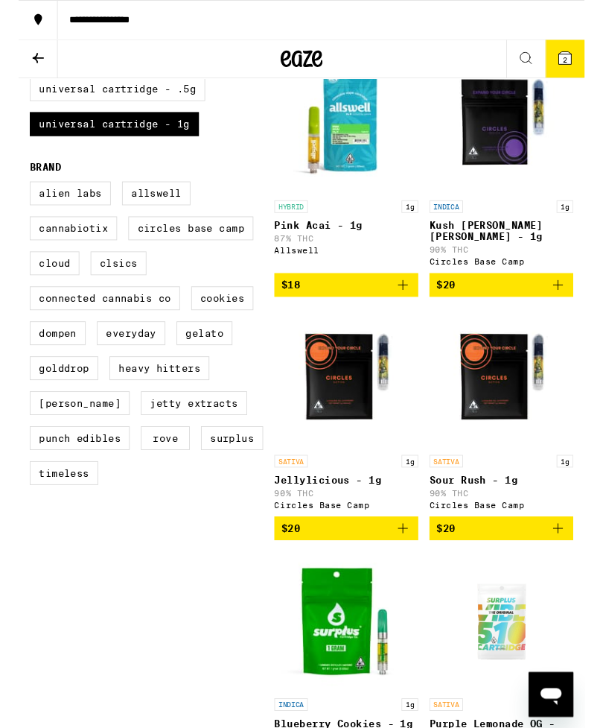
click at [226, 331] on label "Cookies" at bounding box center [217, 317] width 66 height 25
click at [16, 197] on input "Cookies" at bounding box center [15, 196] width 1 height 1
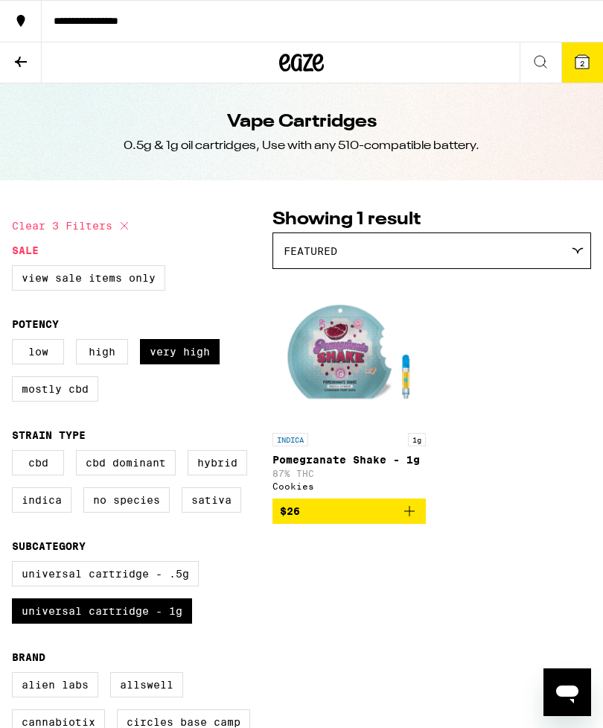
click at [326, 371] on img "Open page for Pomegranate Shake - 1g from Cookies" at bounding box center [349, 350] width 153 height 149
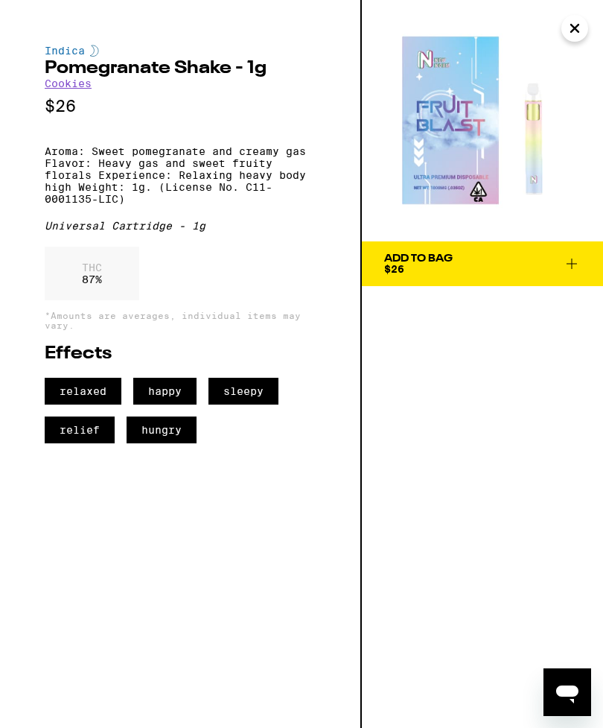
click at [574, 34] on icon "Close" at bounding box center [575, 28] width 18 height 22
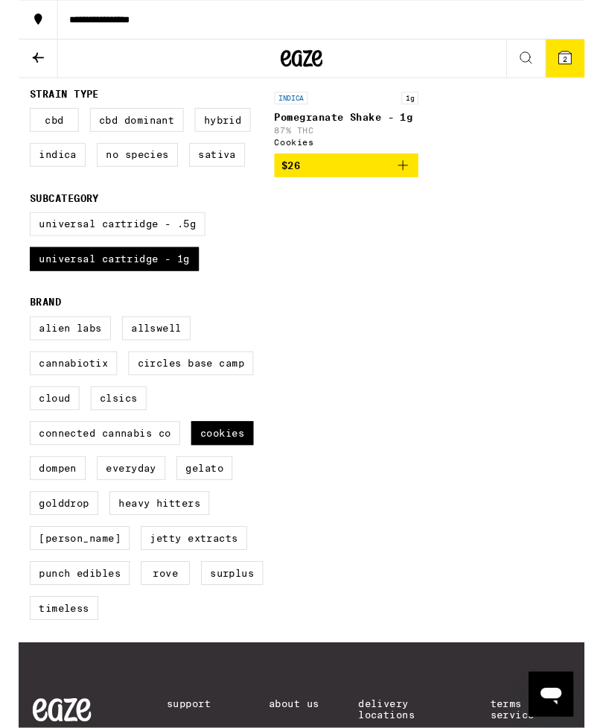
scroll to position [335, 0]
click at [226, 474] on label "Cookies" at bounding box center [217, 461] width 66 height 25
click at [16, 340] on input "Cookies" at bounding box center [15, 339] width 1 height 1
checkbox input "false"
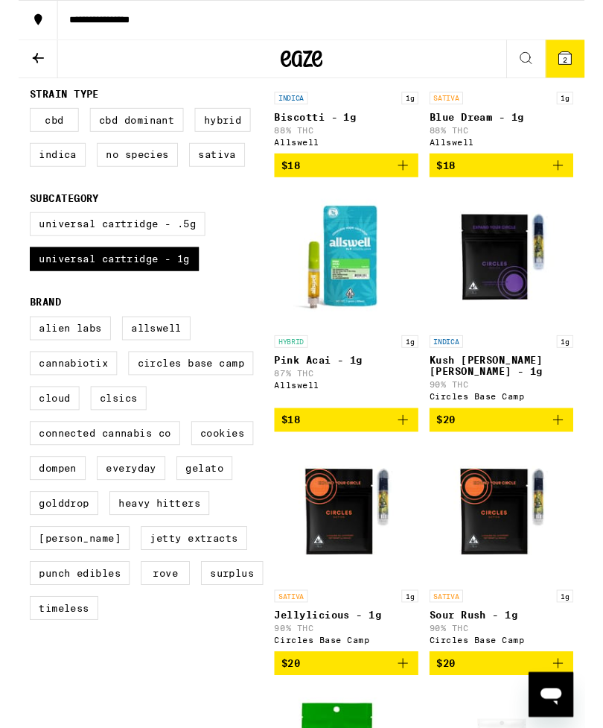
click at [568, 456] on icon "Add to bag" at bounding box center [575, 447] width 18 height 18
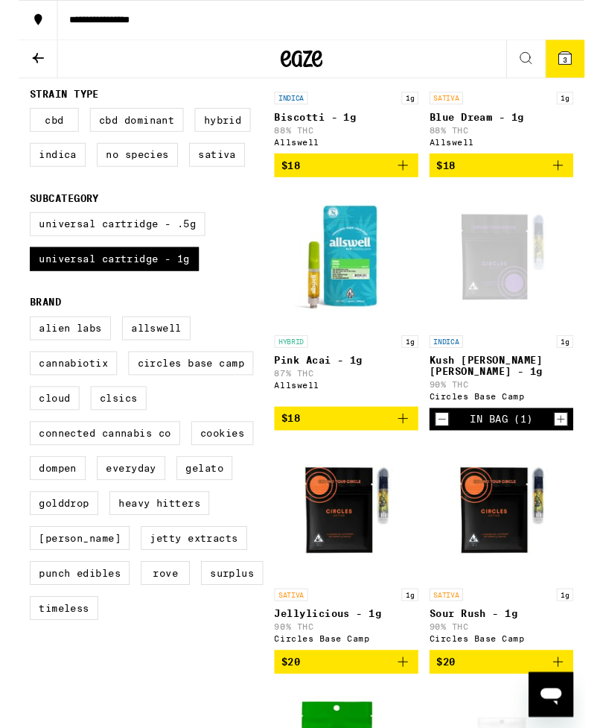
click at [583, 64] on span "3" at bounding box center [582, 63] width 4 height 9
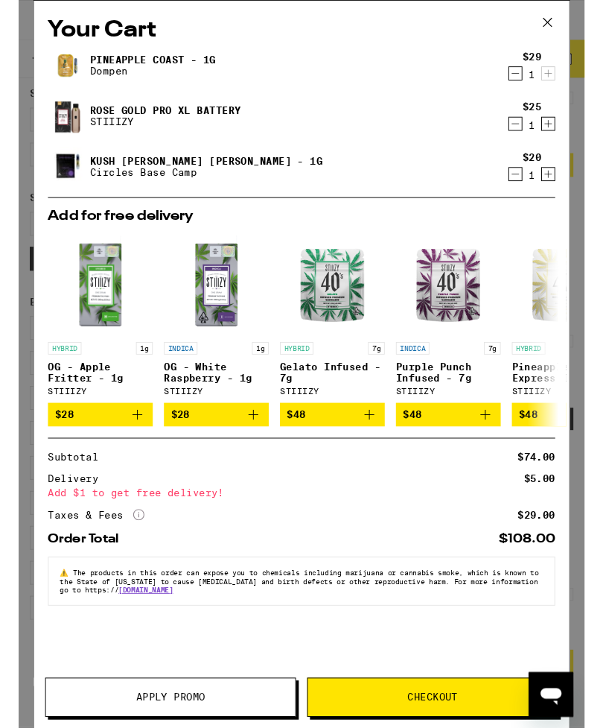
click at [563, 25] on icon at bounding box center [564, 24] width 22 height 22
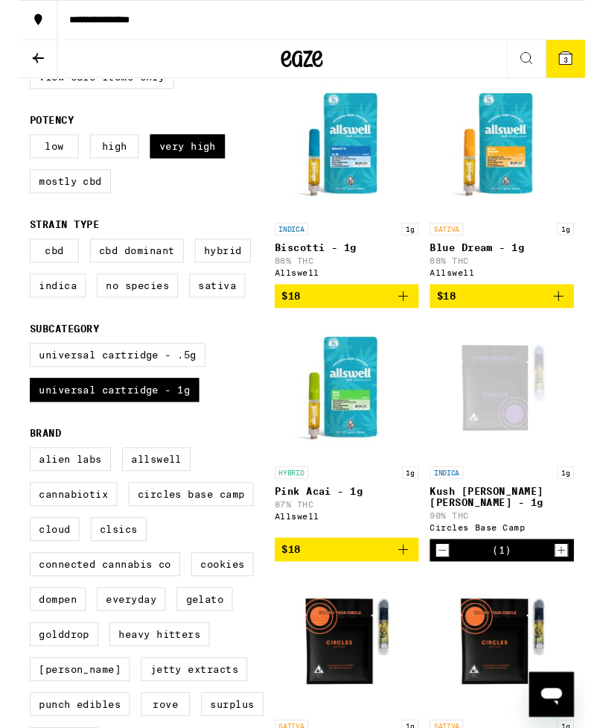
scroll to position [195, 0]
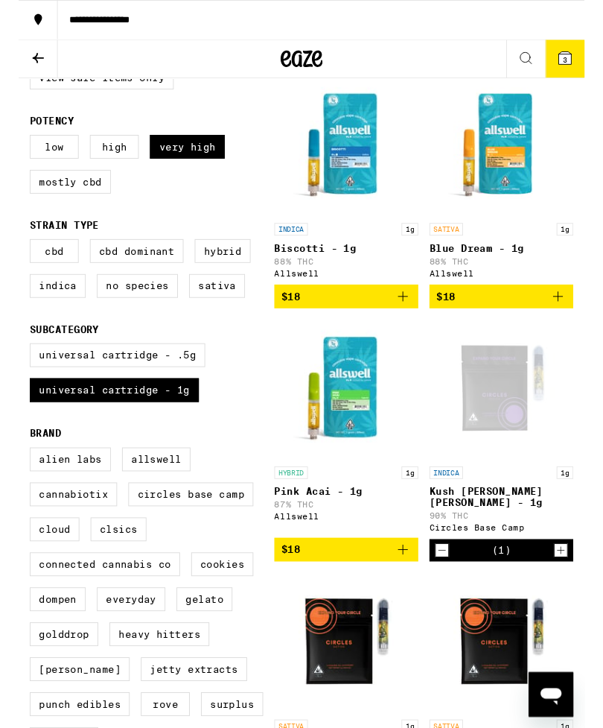
click at [413, 325] on icon "Add to bag" at bounding box center [410, 316] width 18 height 18
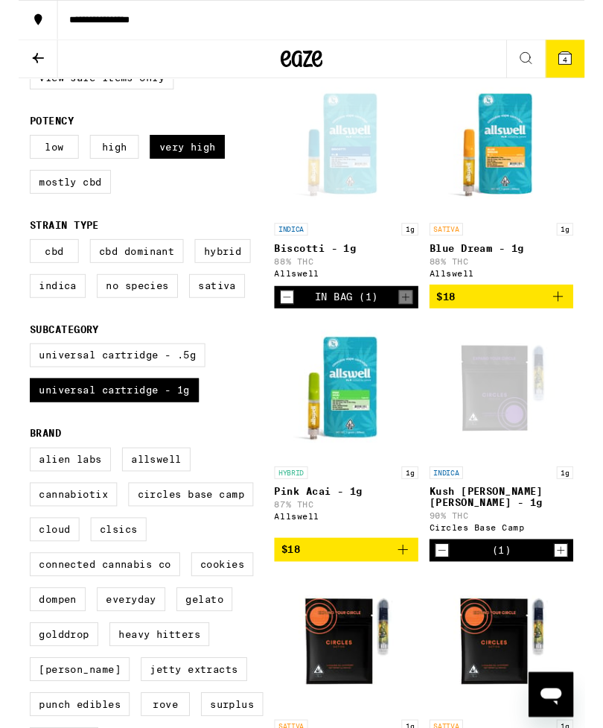
click at [579, 61] on icon at bounding box center [582, 61] width 13 height 13
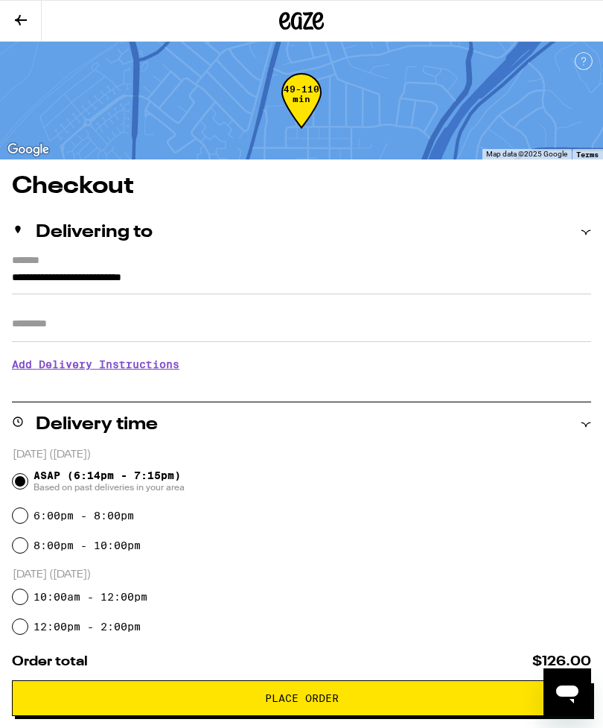
click at [55, 356] on h3 "Add Delivery Instructions" at bounding box center [302, 364] width 580 height 34
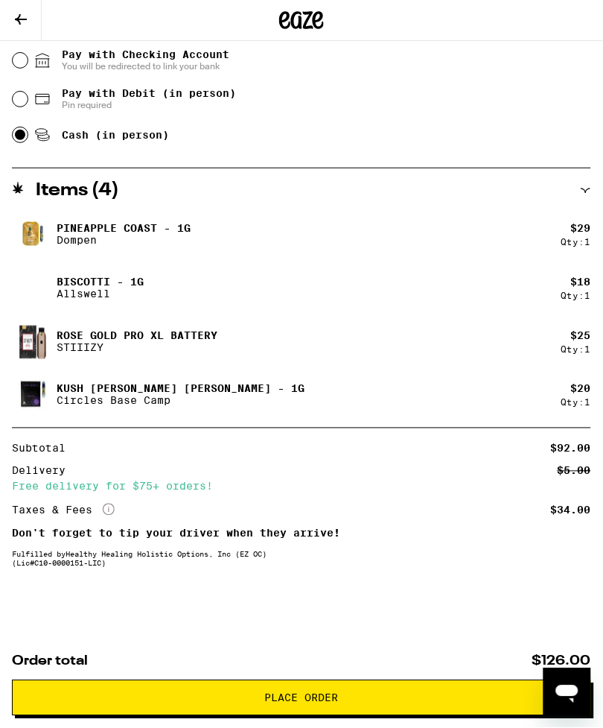
scroll to position [803, 0]
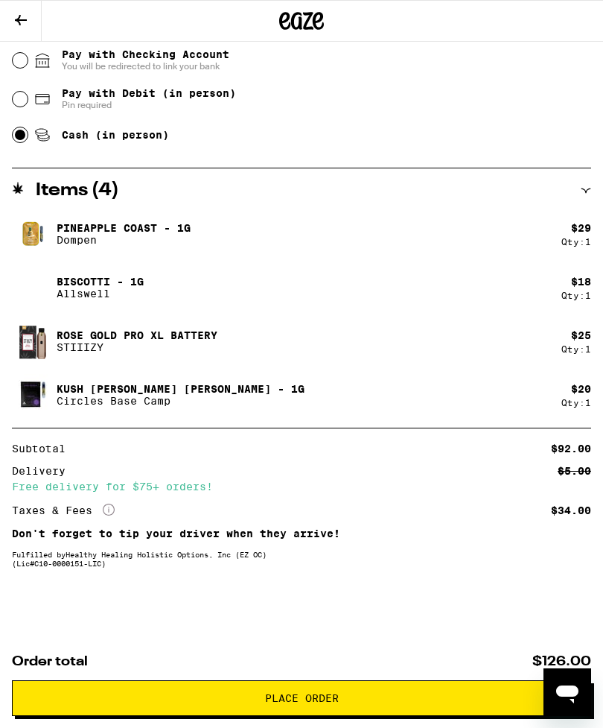
click at [296, 699] on span "Place Order" at bounding box center [302, 698] width 74 height 10
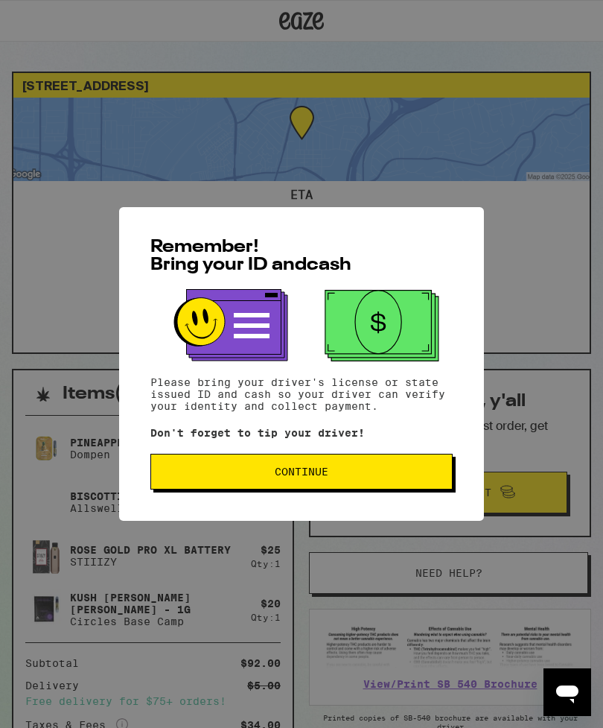
click at [229, 484] on button "Continue" at bounding box center [301, 472] width 302 height 36
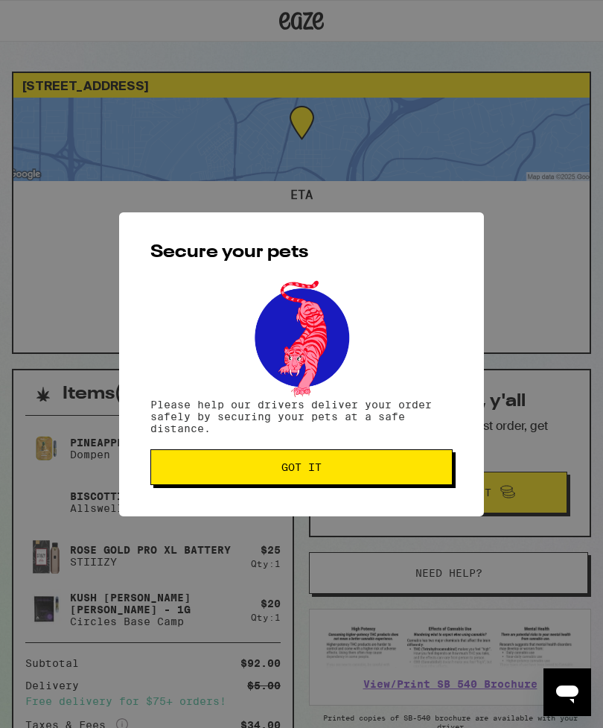
click at [299, 472] on span "Got it" at bounding box center [302, 467] width 40 height 10
